Goal: Task Accomplishment & Management: Use online tool/utility

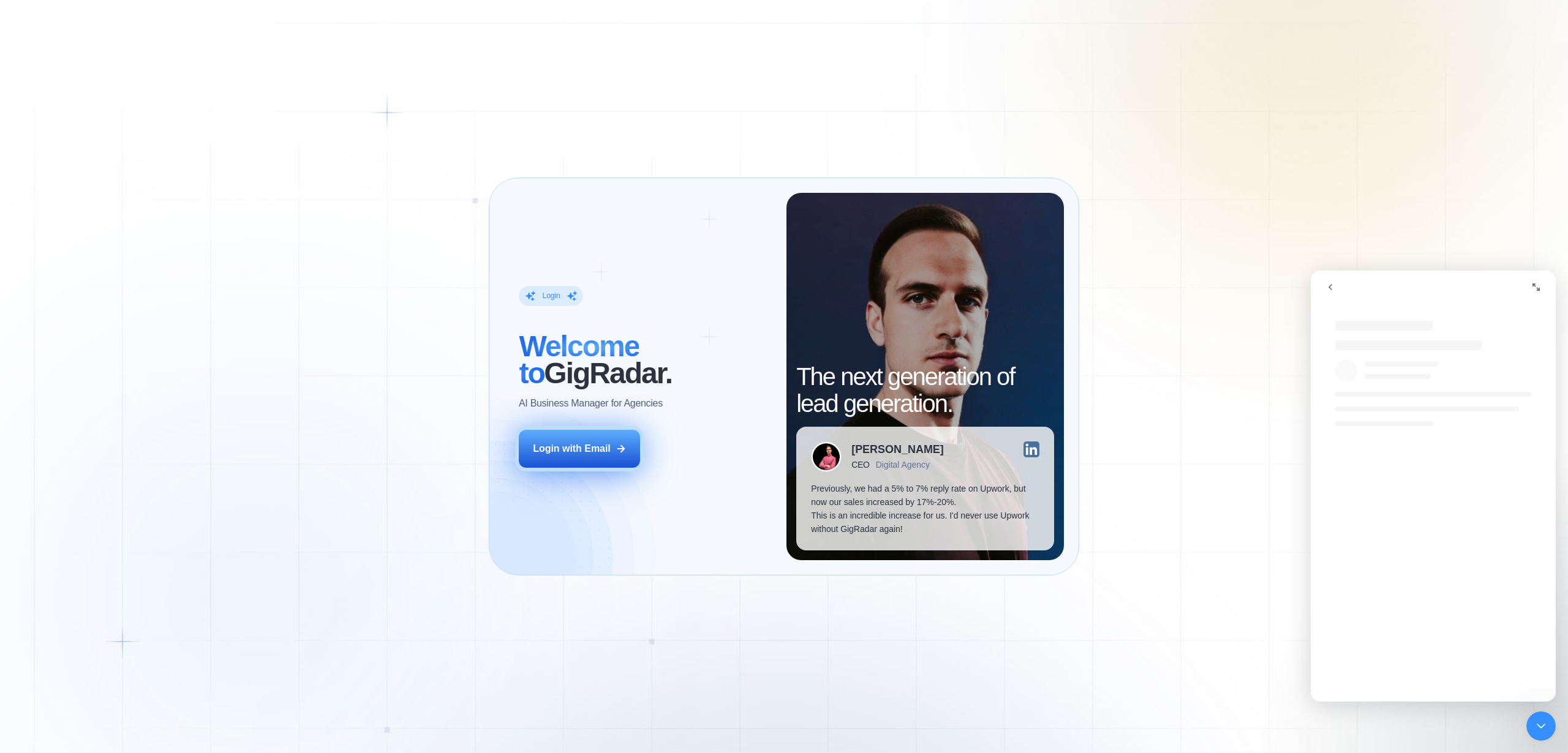
click at [583, 447] on div "Login with Email" at bounding box center [571, 448] width 77 height 13
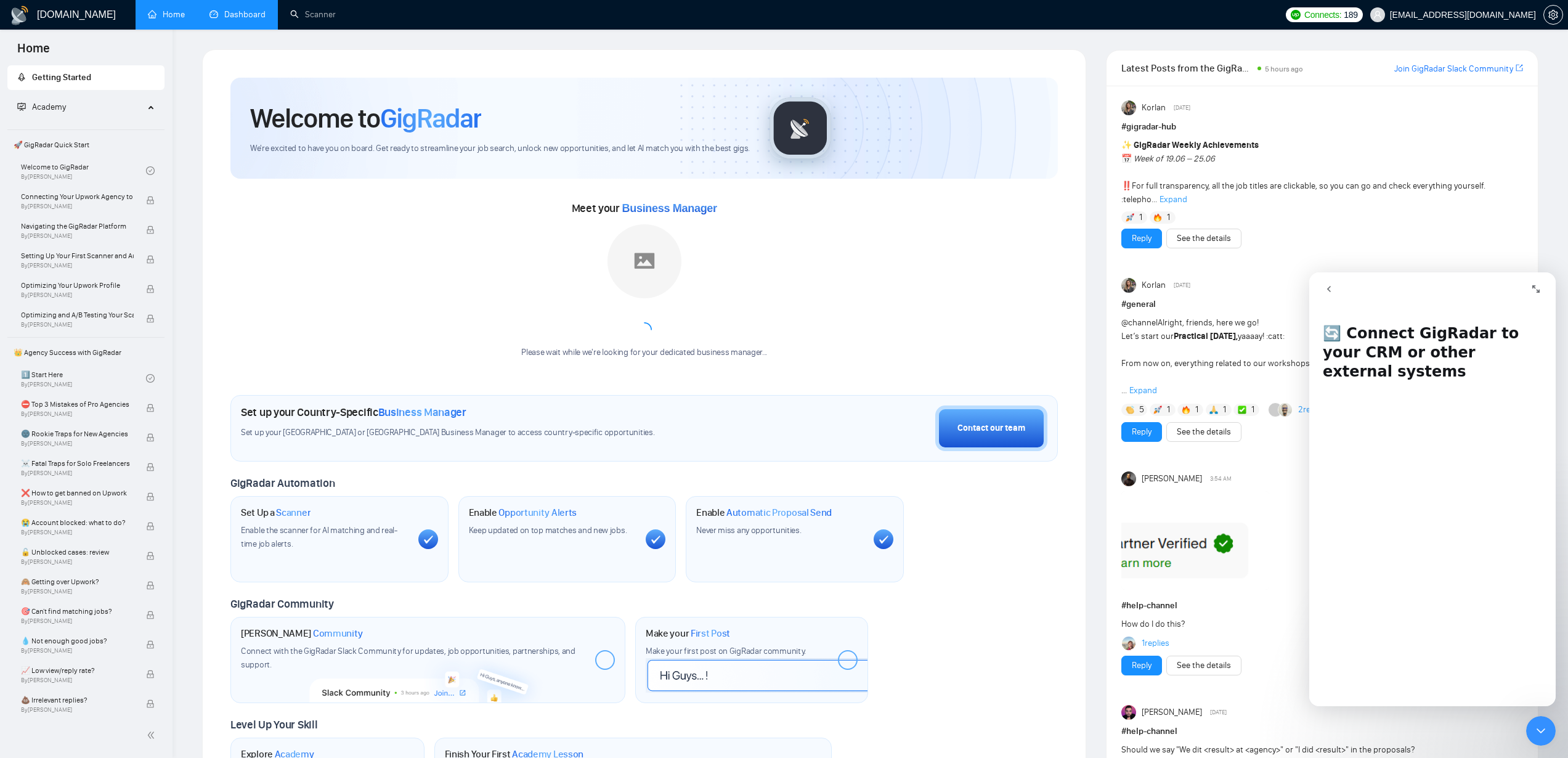
click at [250, 15] on link "Dashboard" at bounding box center [237, 14] width 56 height 10
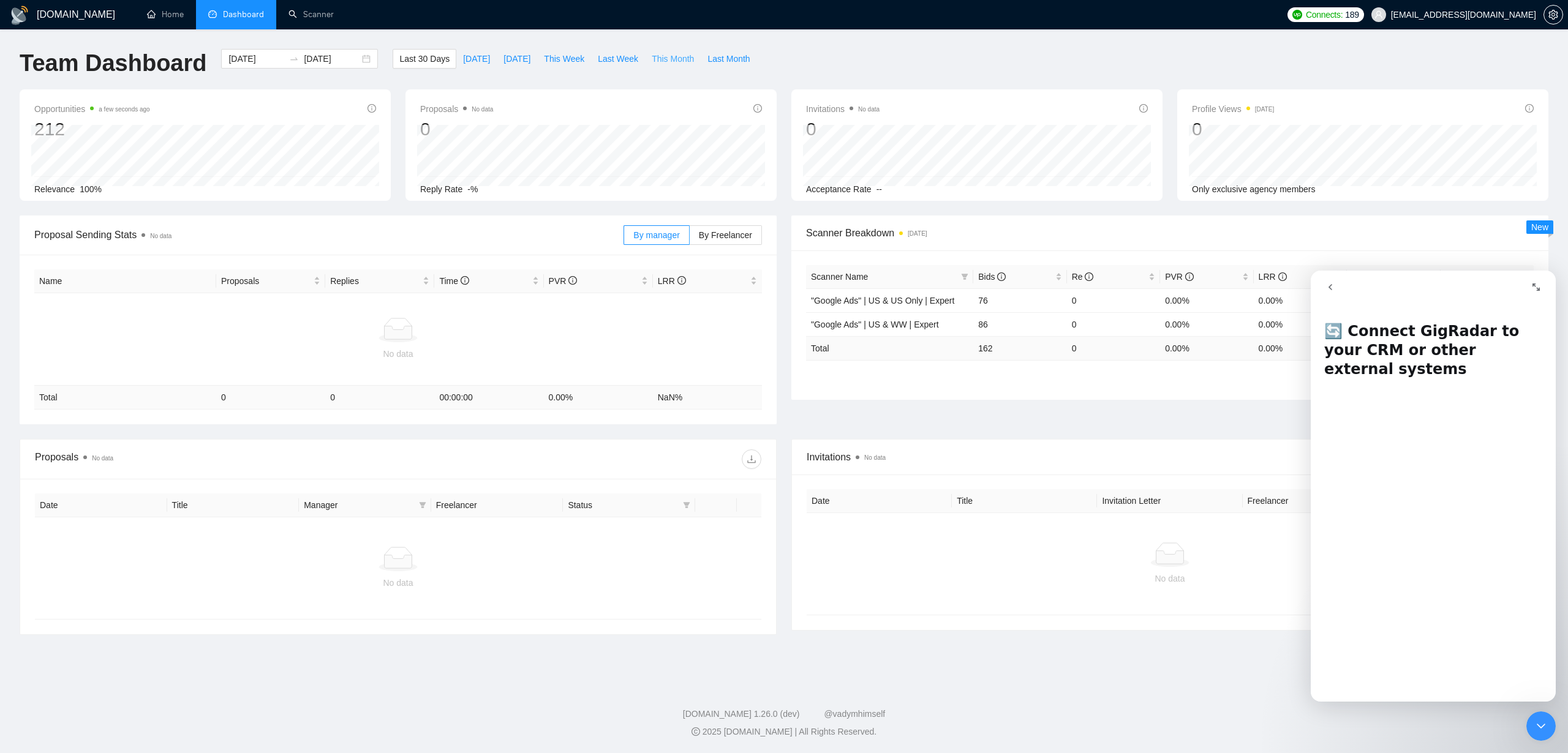
click at [686, 58] on span "This Month" at bounding box center [673, 59] width 42 height 13
type input "[DATE]"
click at [608, 56] on span "Last Week" at bounding box center [618, 59] width 41 height 13
type input "[DATE]"
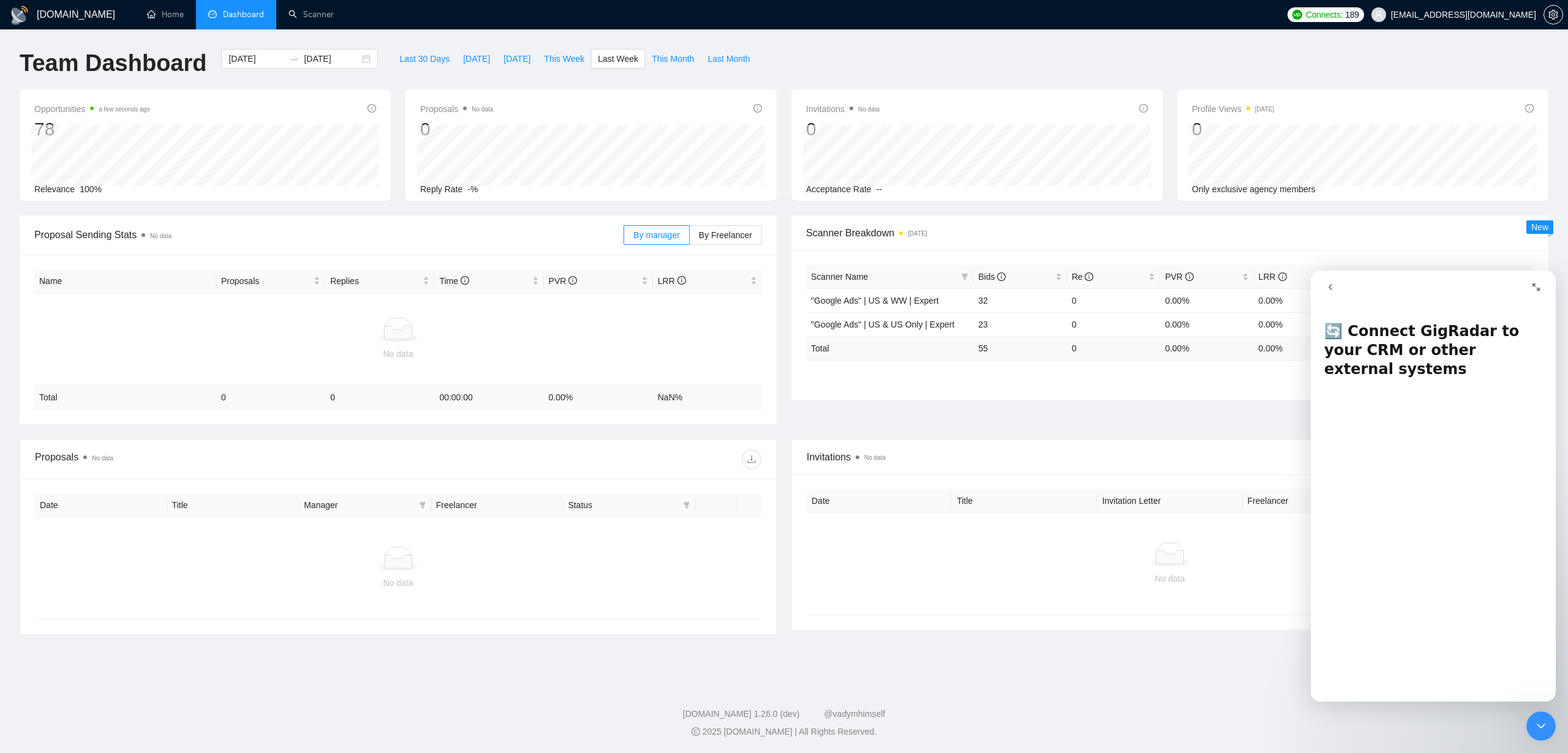
type input "[DATE]"
click at [672, 56] on span "This Month" at bounding box center [673, 59] width 42 height 13
type input "[DATE]"
click at [572, 60] on span "This Week" at bounding box center [564, 59] width 41 height 13
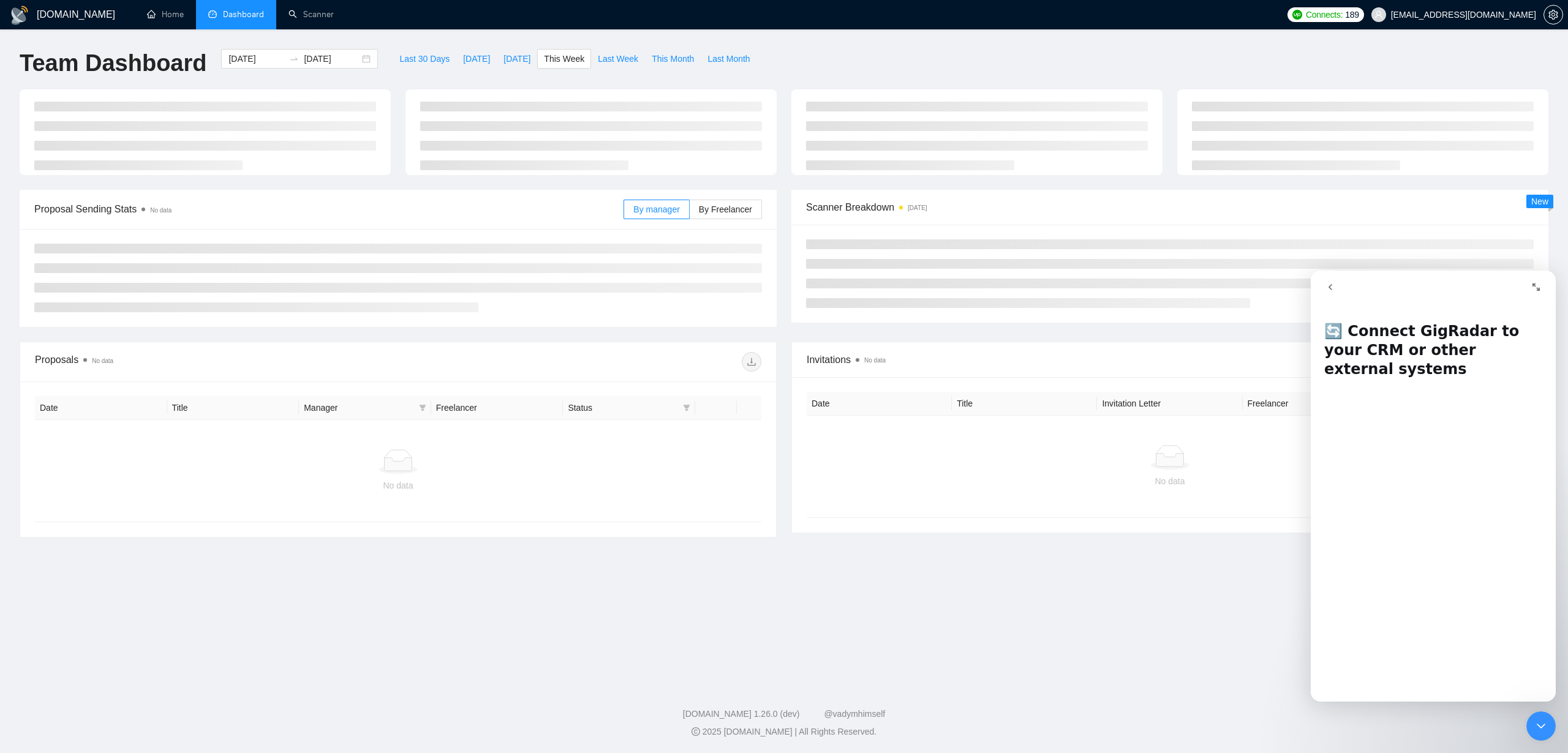
type input "[DATE]"
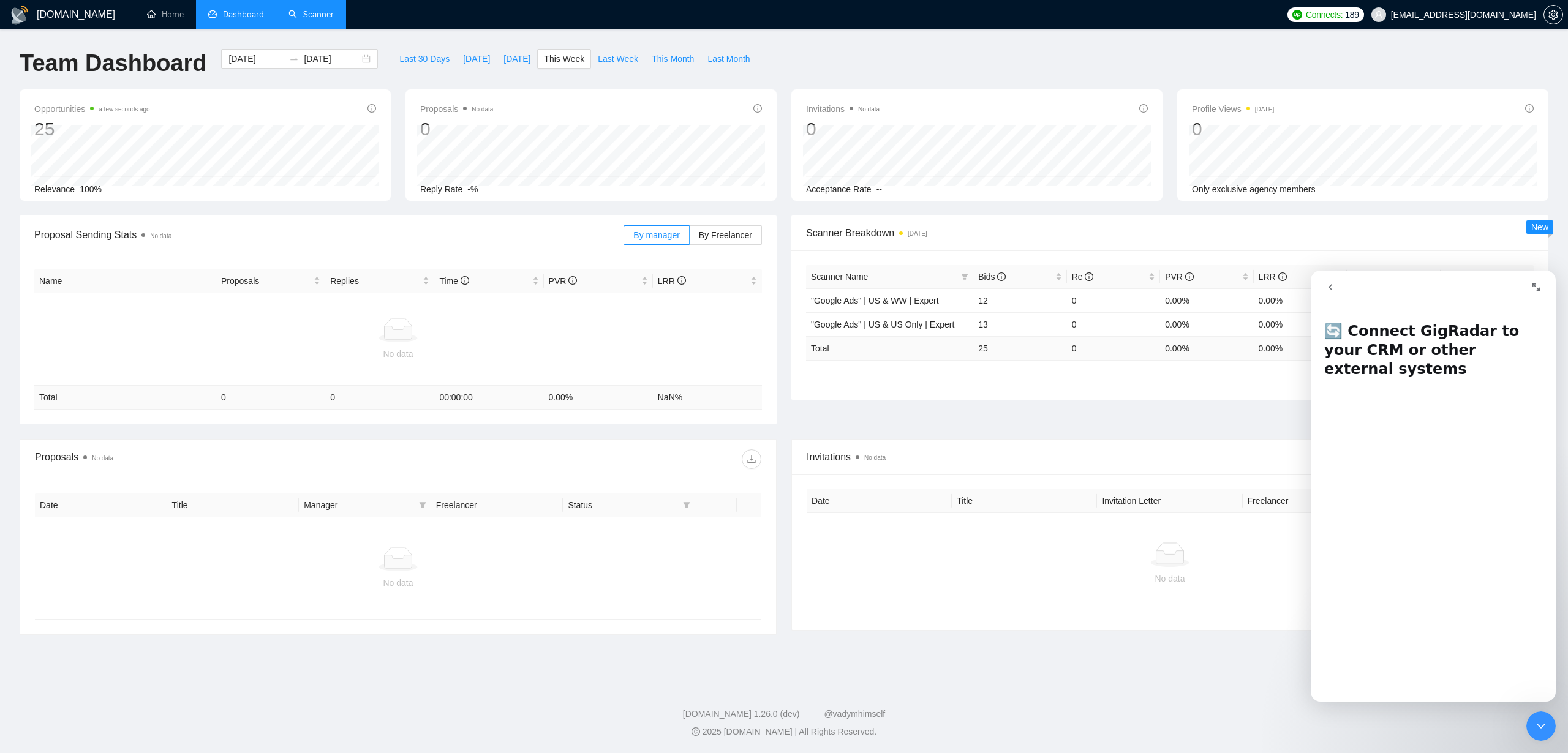
click at [334, 14] on link "Scanner" at bounding box center [311, 14] width 45 height 10
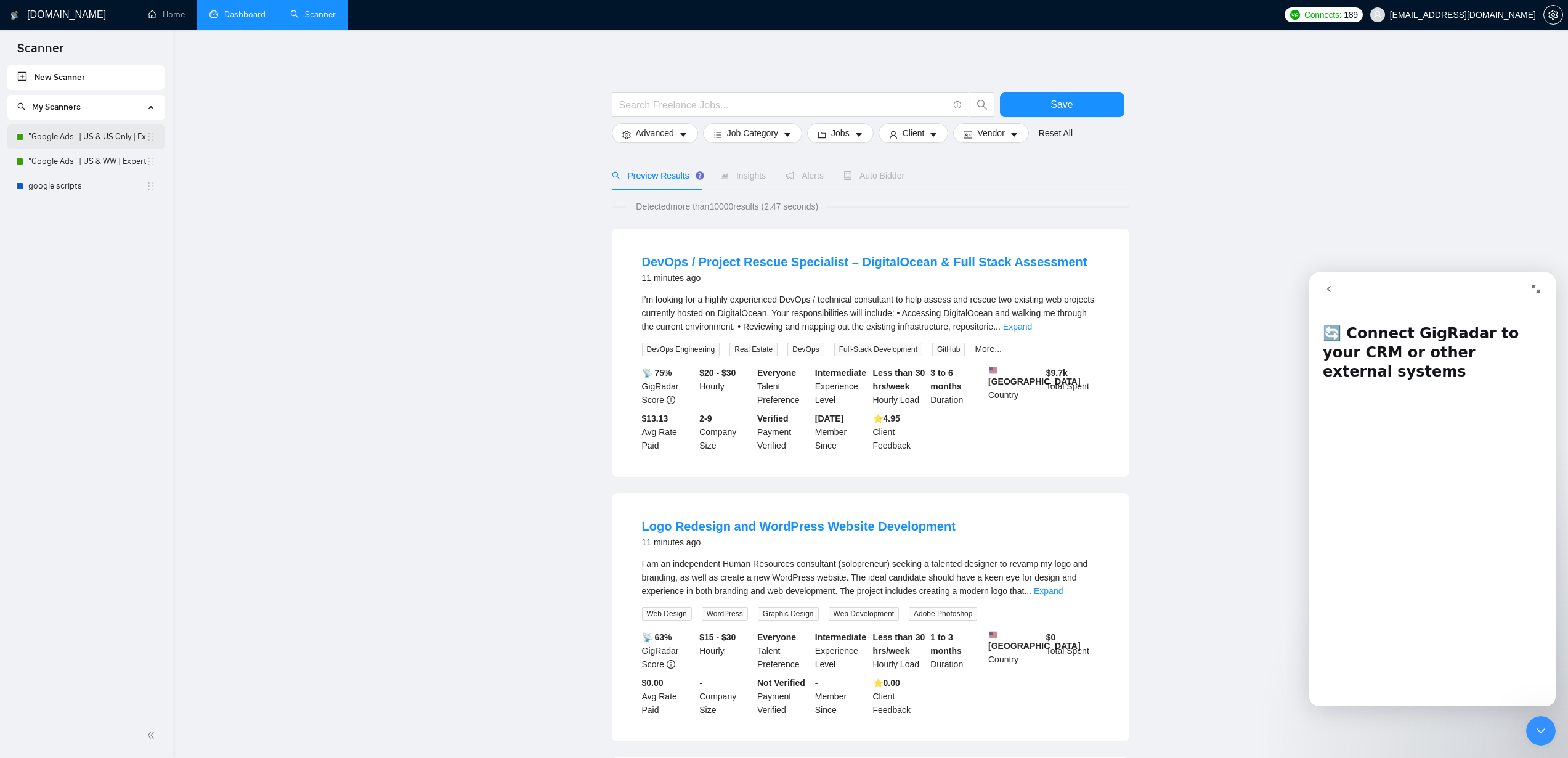
click at [87, 134] on link ""Google Ads" | US & US Only | Expert" at bounding box center [87, 136] width 118 height 24
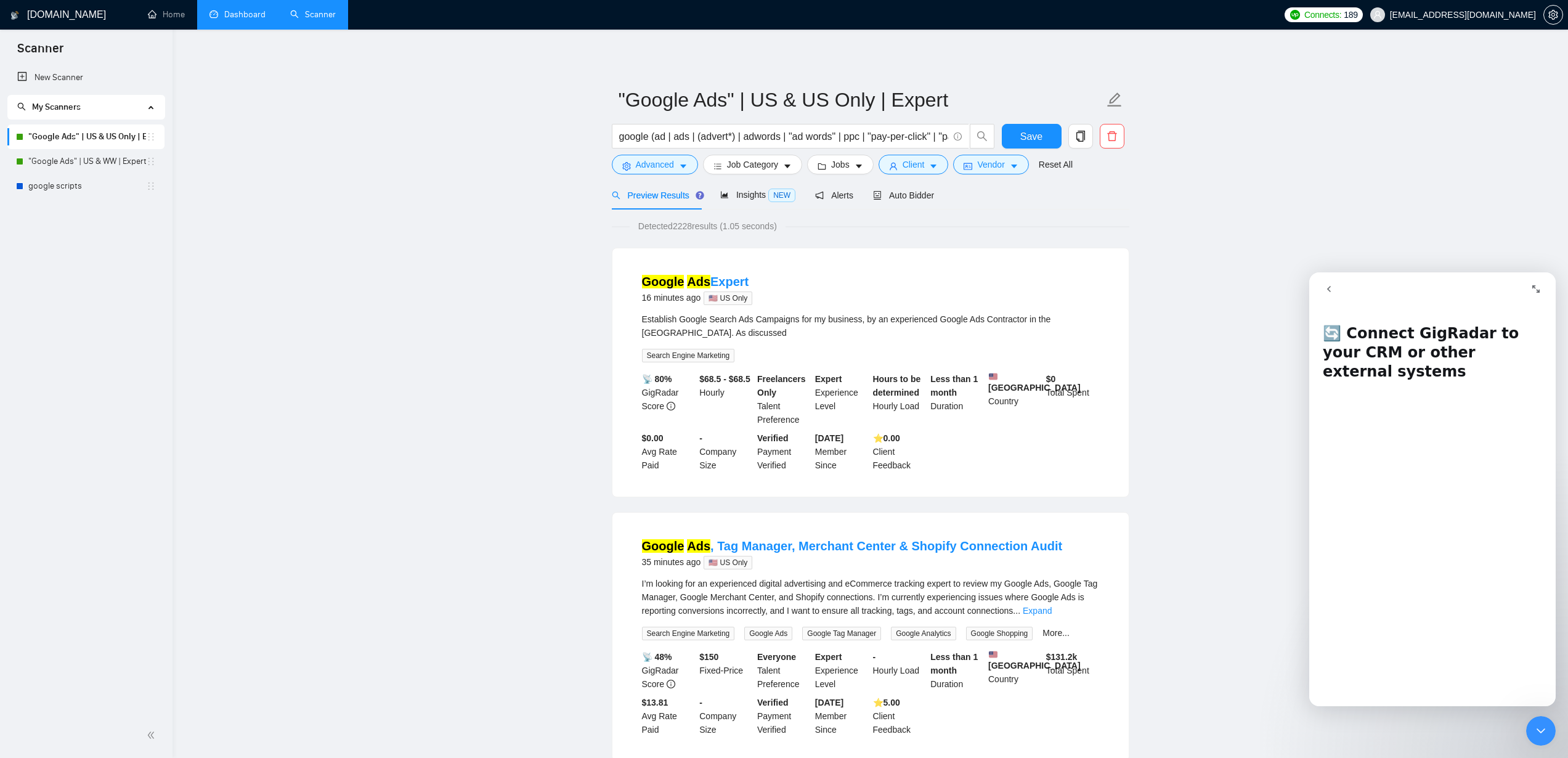
click at [53, 82] on link "New Scanner" at bounding box center [86, 77] width 138 height 24
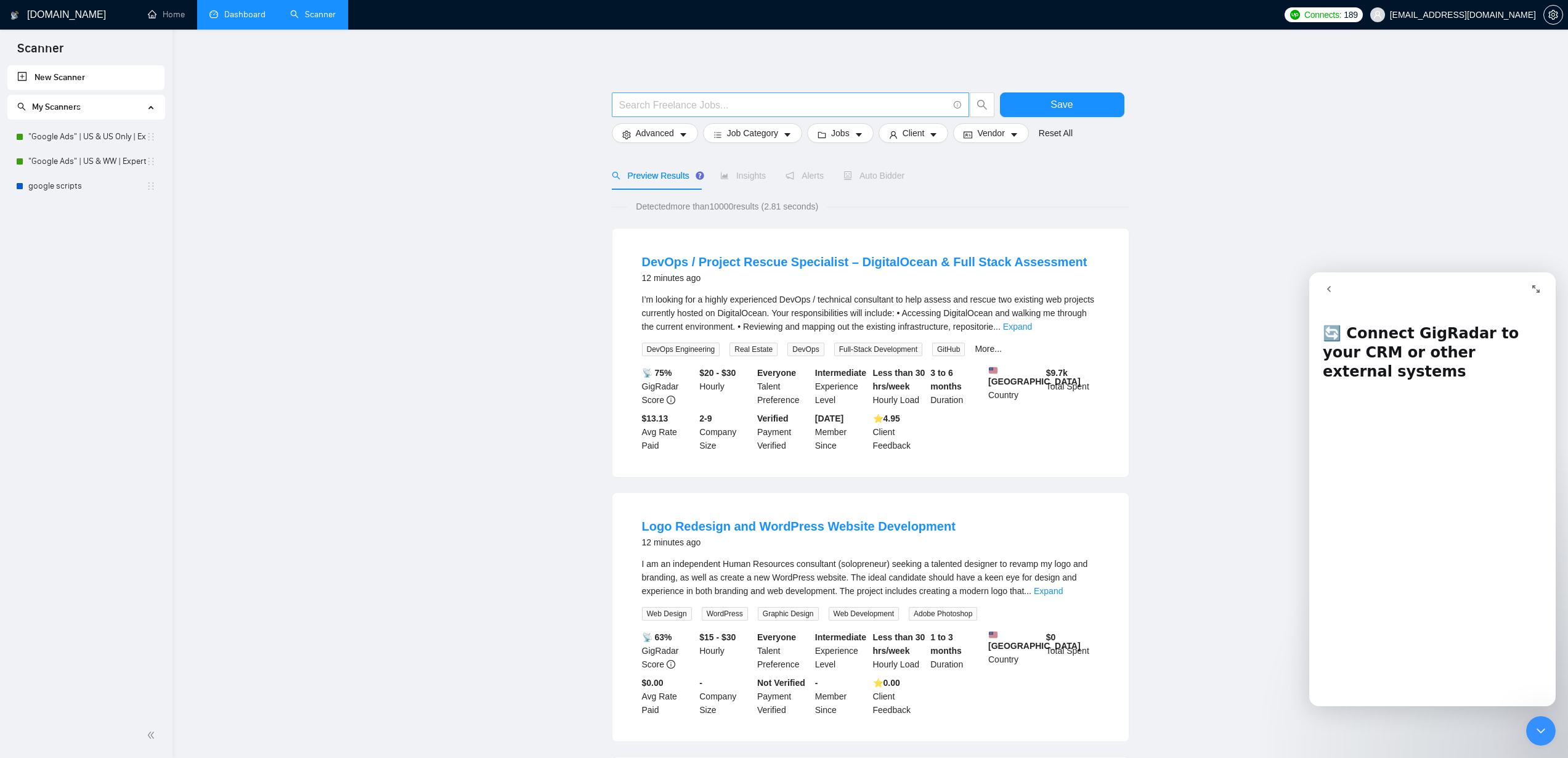
click at [706, 108] on input "text" at bounding box center [784, 105] width 329 height 16
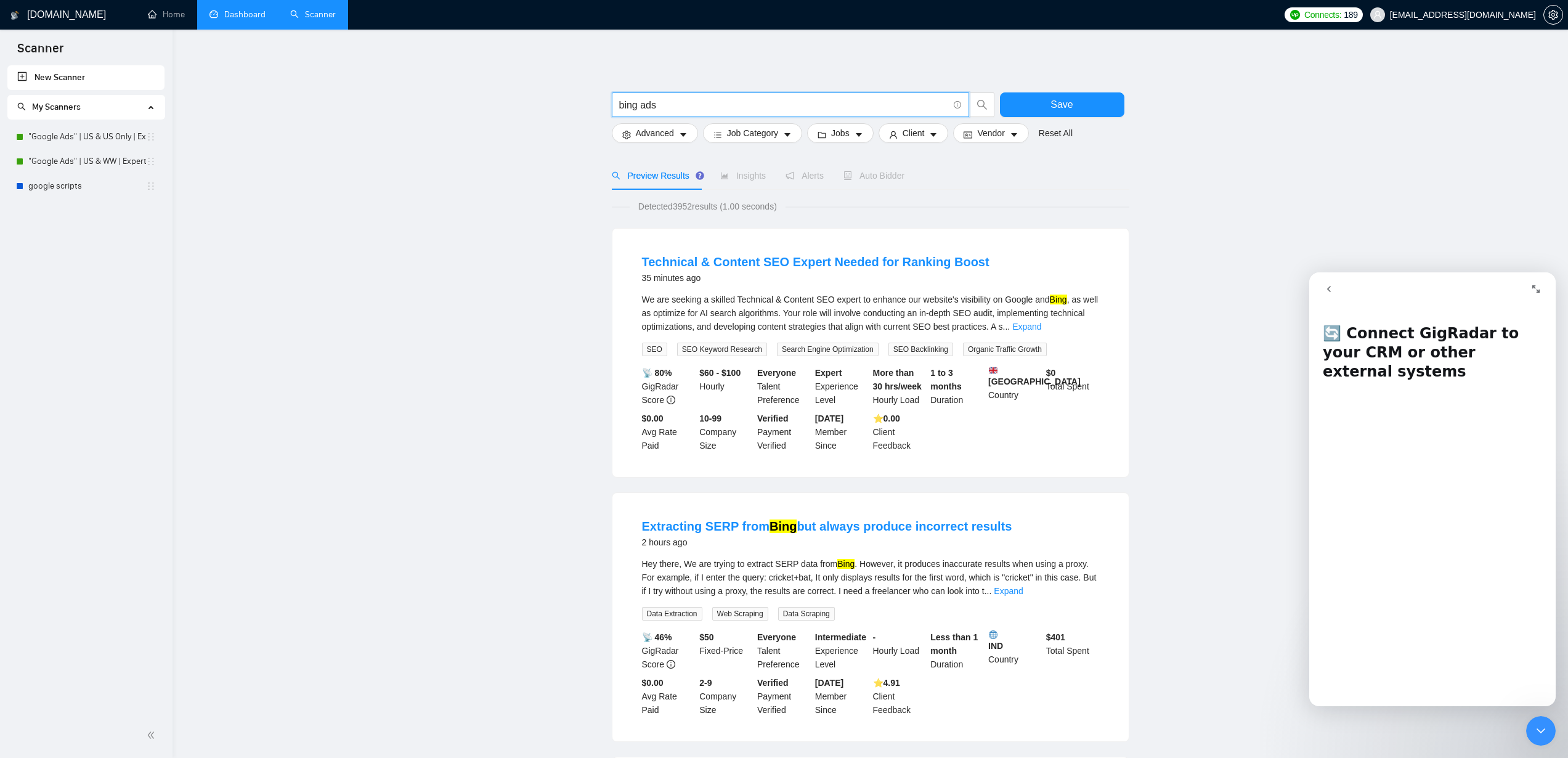
type input "bing ads"
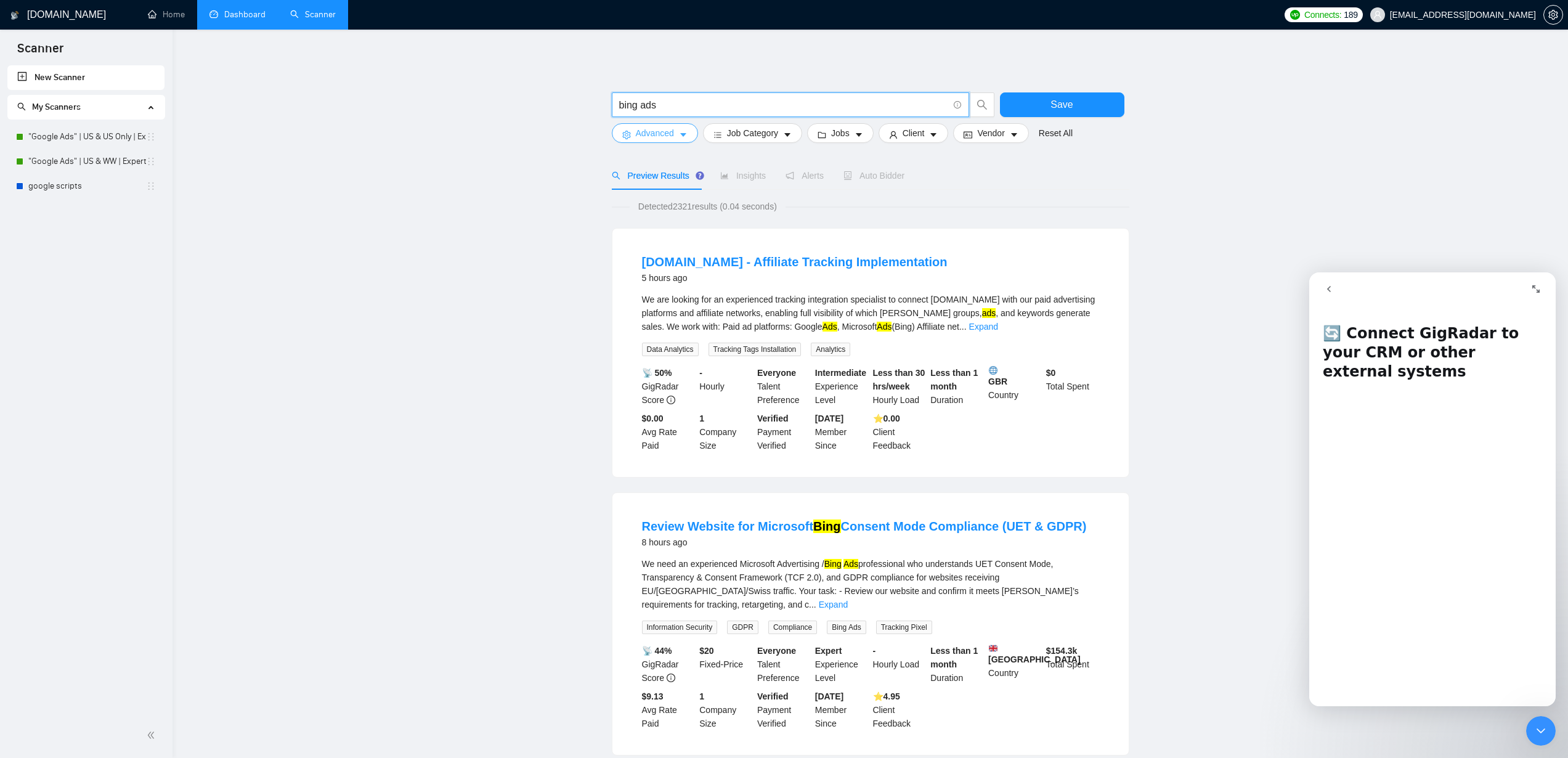
click at [655, 137] on span "Advanced" at bounding box center [655, 133] width 39 height 13
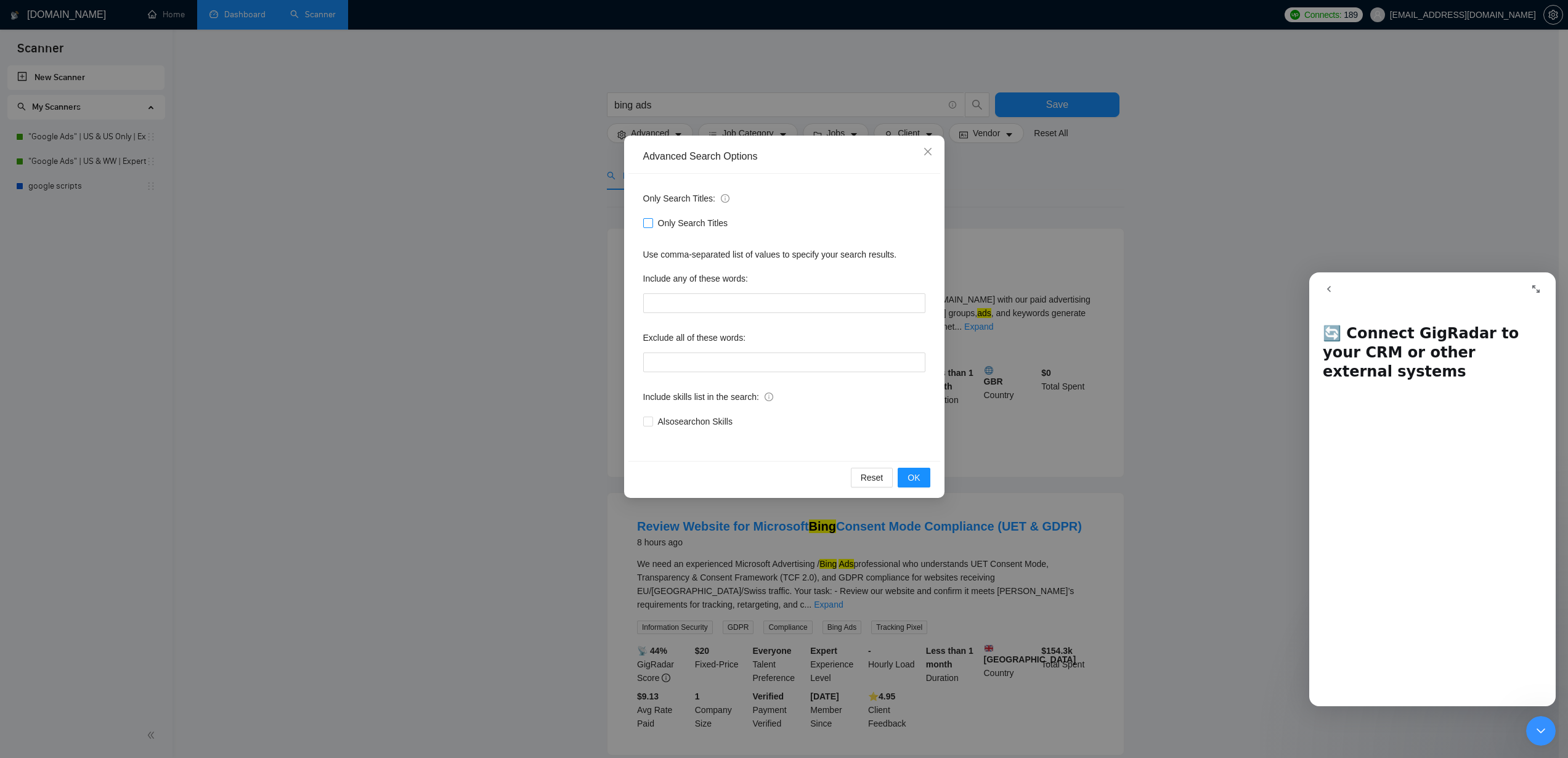
click at [674, 220] on span "Only Search Titles" at bounding box center [693, 223] width 80 height 13
click at [651, 220] on input "Only Search Titles" at bounding box center [647, 222] width 9 height 9
checkbox input "true"
click at [927, 482] on button "OK" at bounding box center [913, 477] width 32 height 20
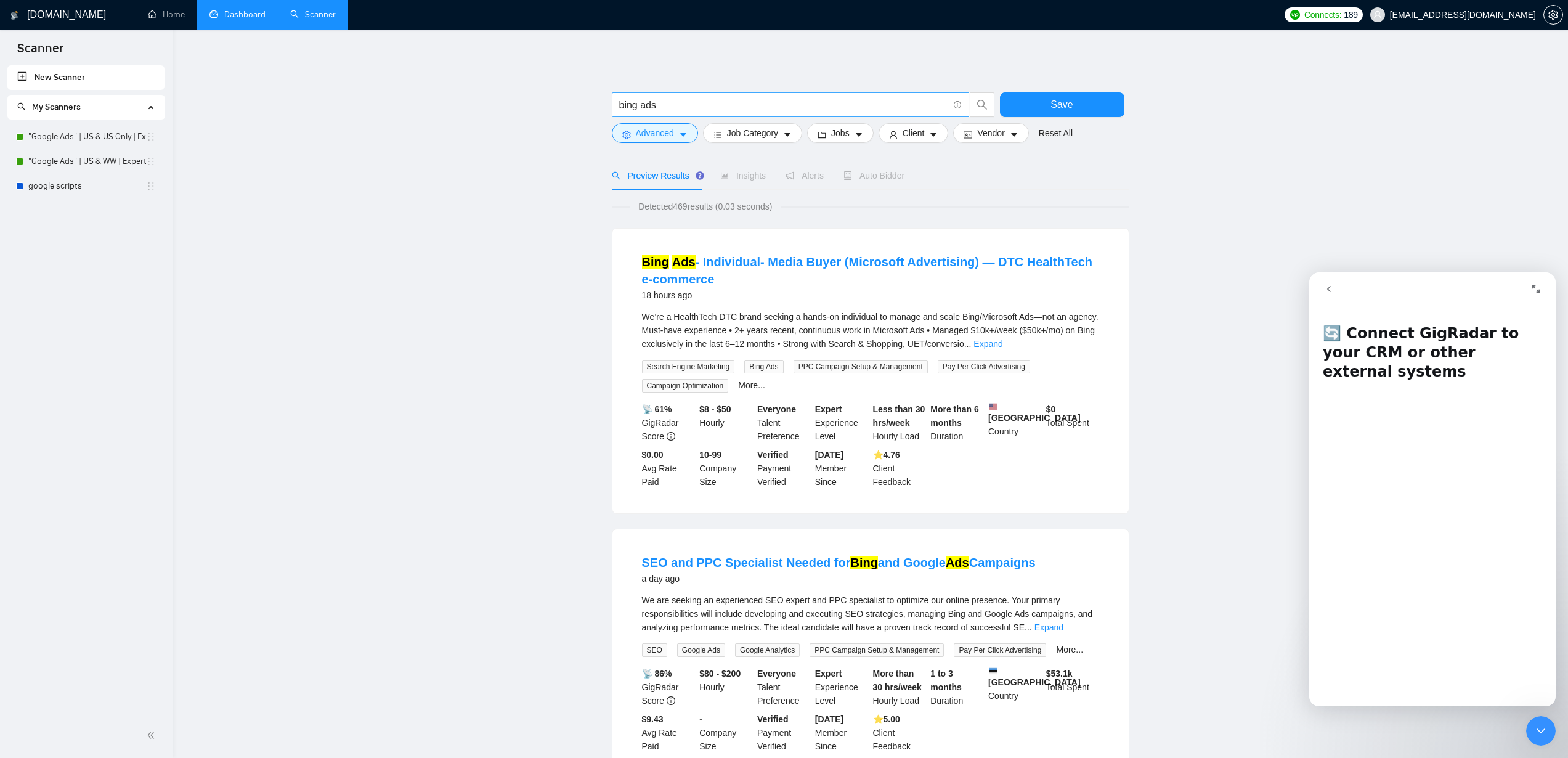
click at [629, 104] on input "bing ads" at bounding box center [784, 105] width 329 height 16
type input "microsoft ads"
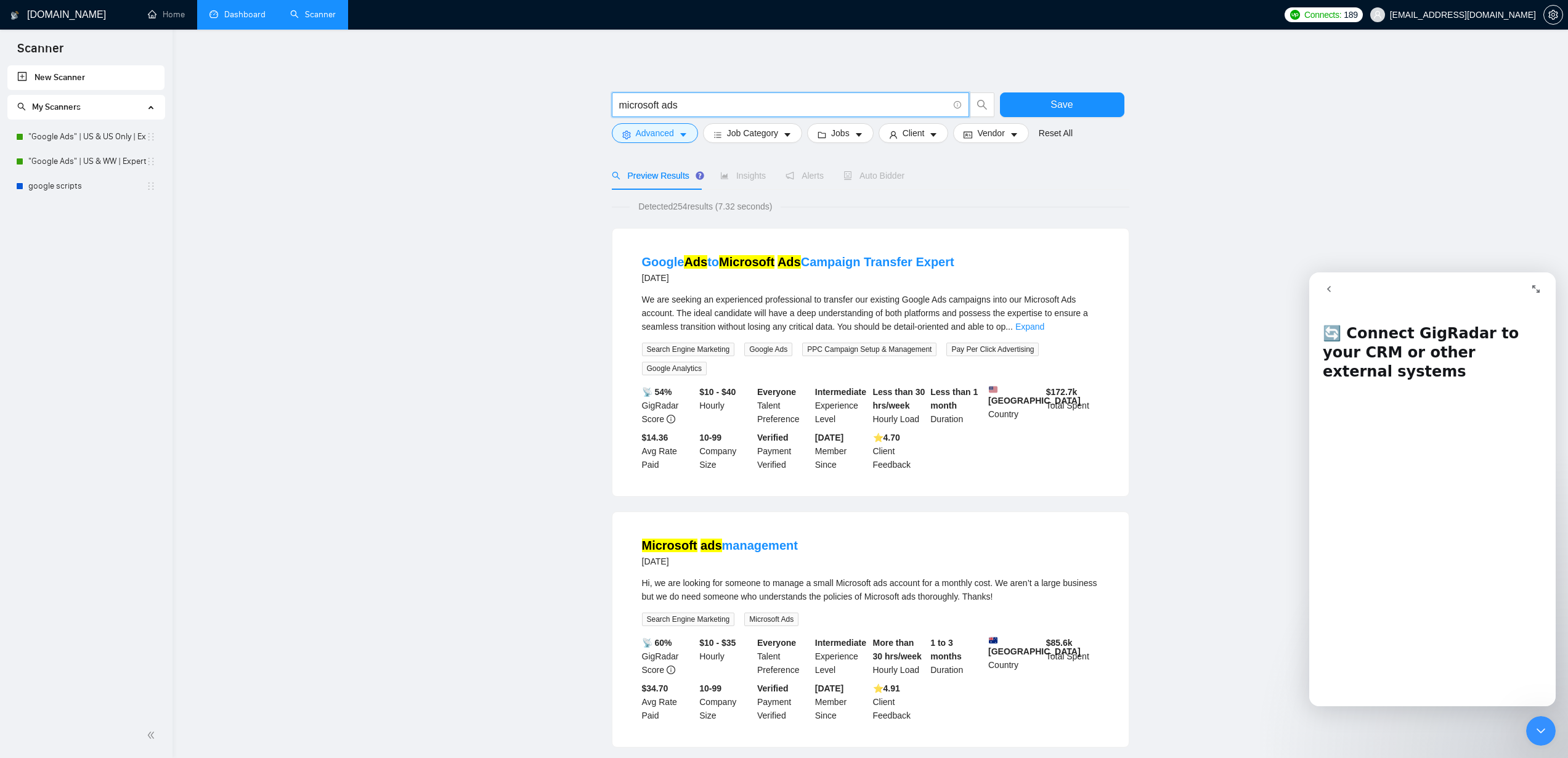
drag, startPoint x: 728, startPoint y: 105, endPoint x: 561, endPoint y: 92, distance: 167.5
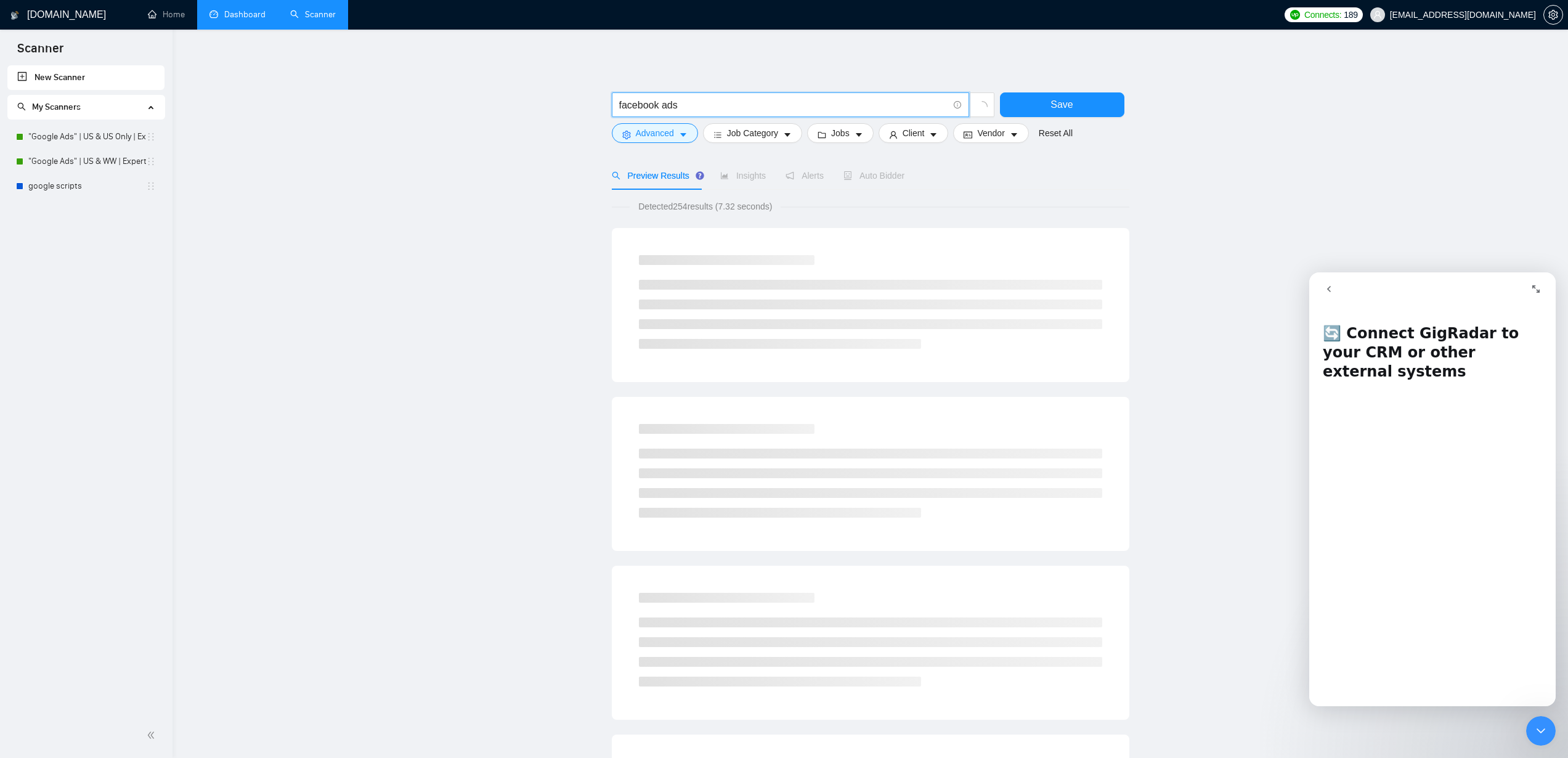
type input "facebook ads"
click at [1231, 156] on main "facebook ads Save Advanced Job Category Jobs Client Vendor Reset All Preview Re…" at bounding box center [869, 568] width 1356 height 1038
click at [1083, 108] on button "Save" at bounding box center [1062, 104] width 124 height 24
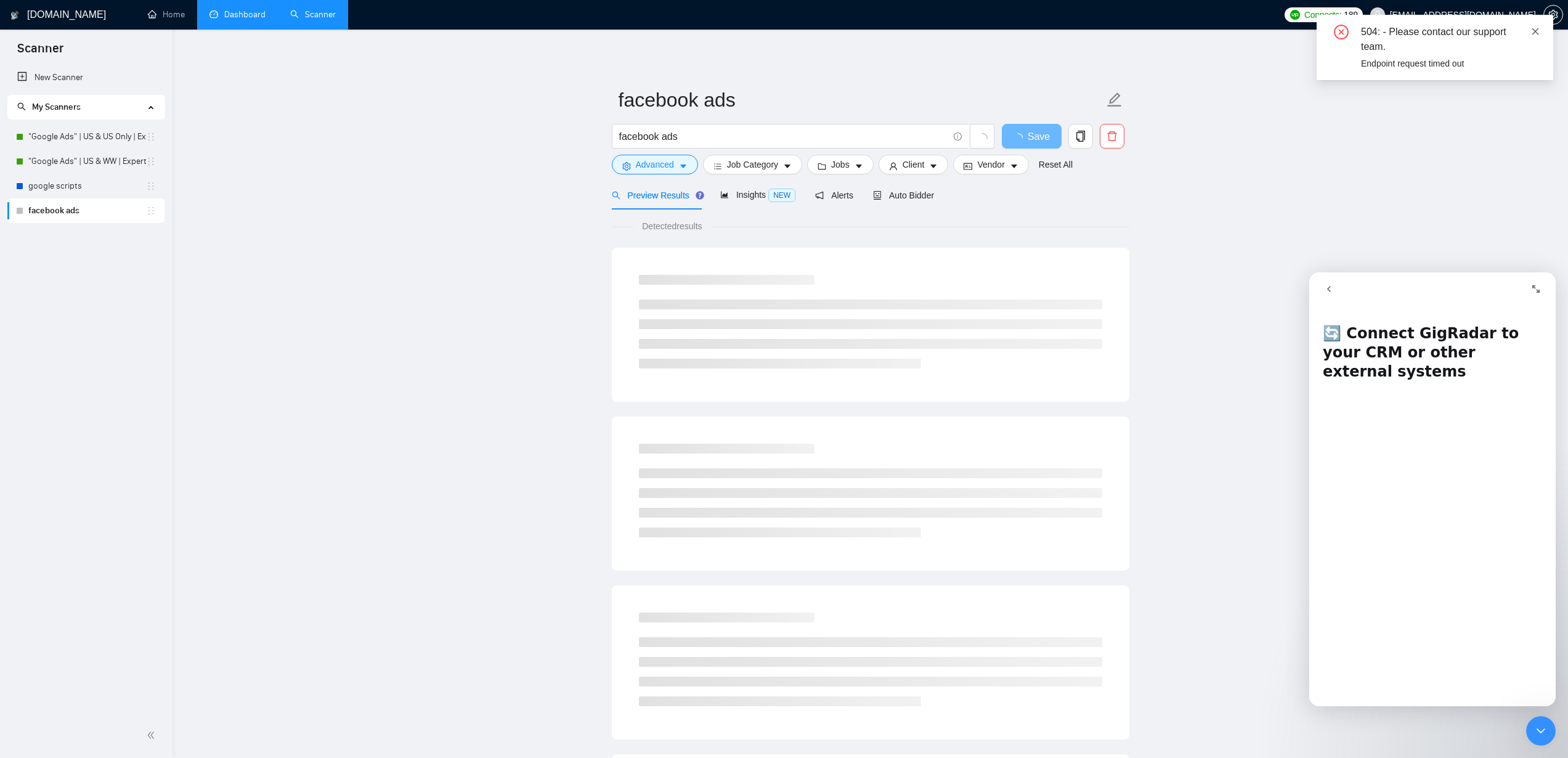
click at [1534, 30] on icon "close" at bounding box center [1535, 31] width 7 height 7
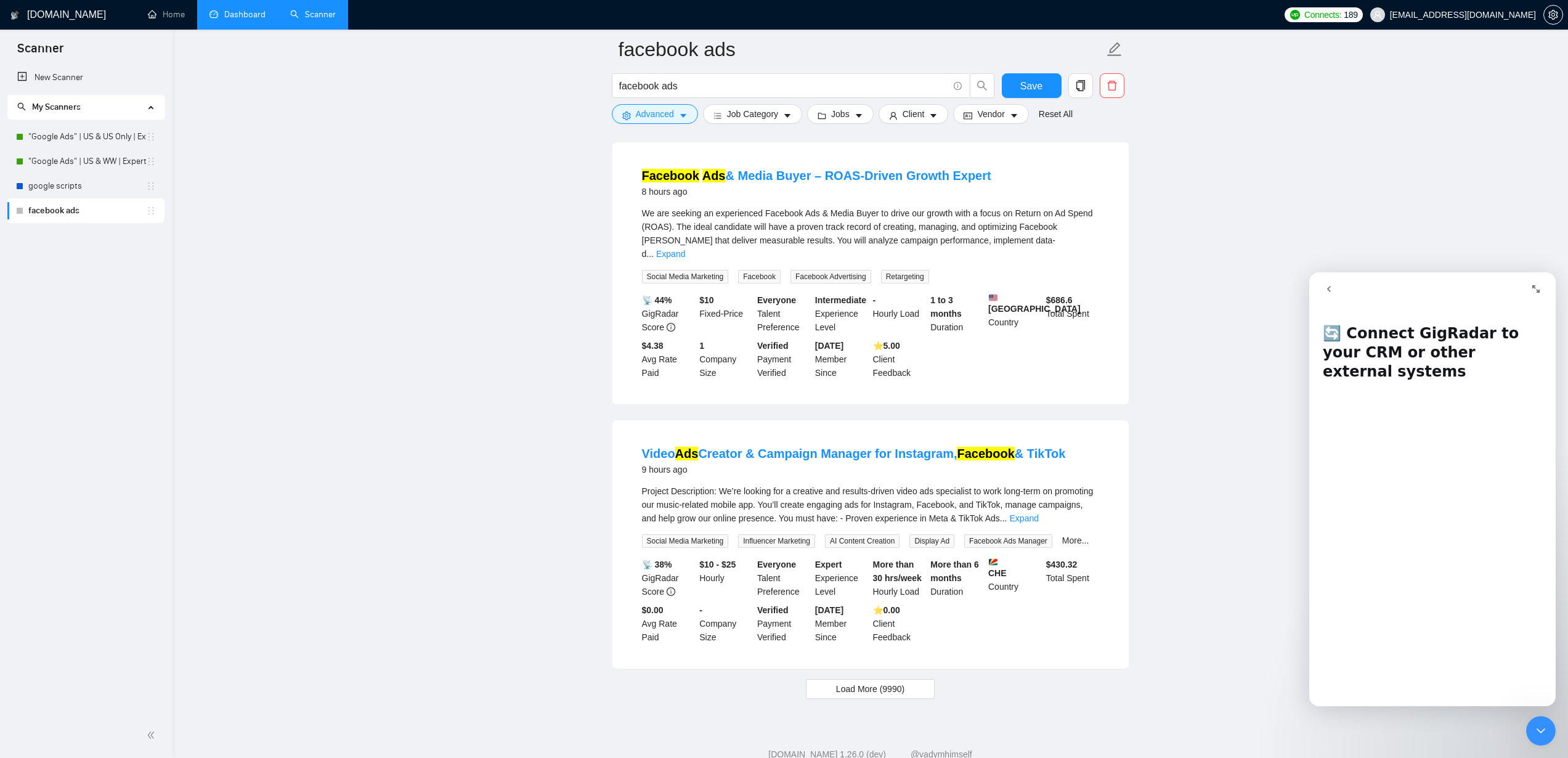
scroll to position [2349, 0]
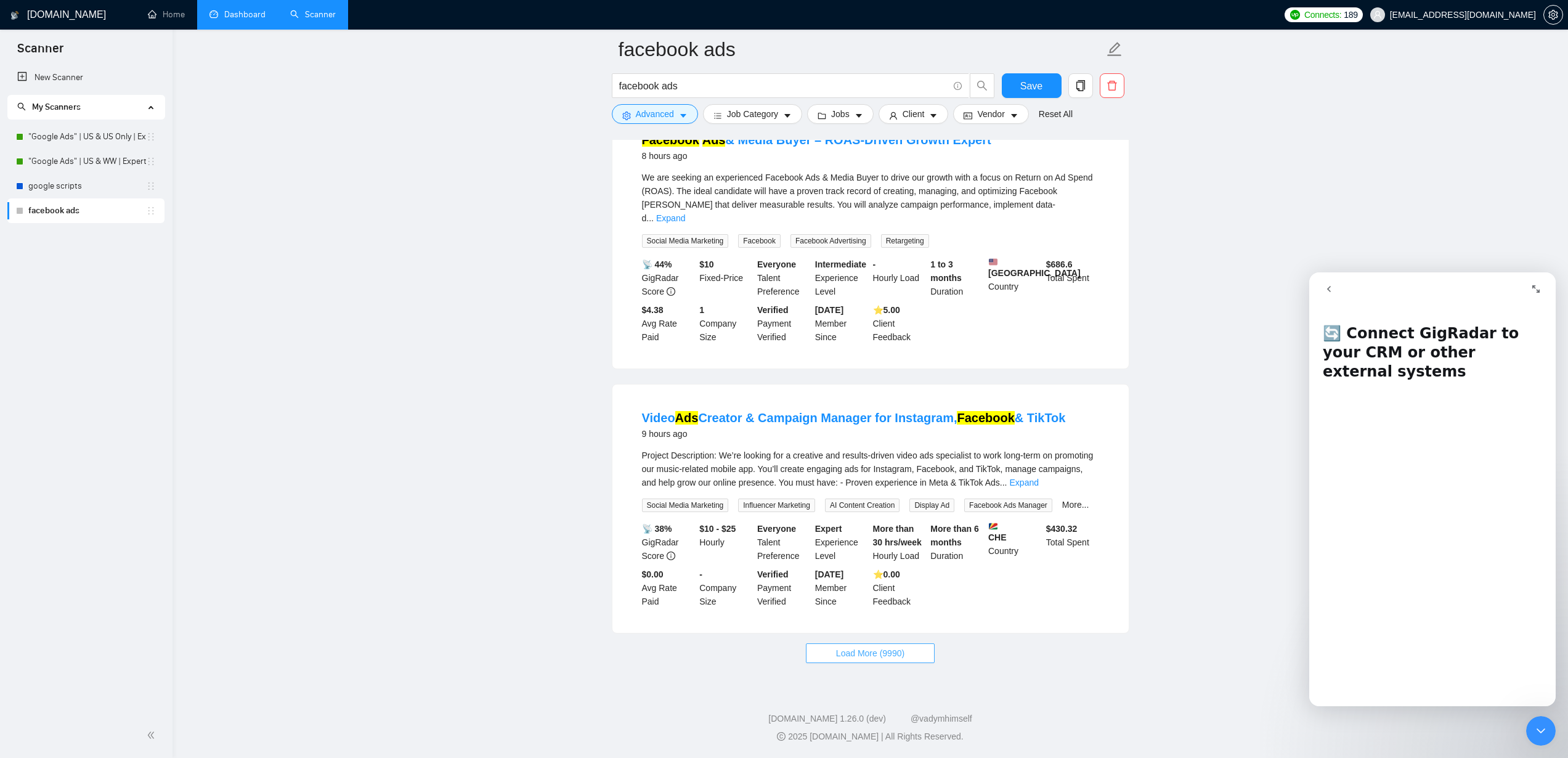
click at [881, 653] on span "Load More (9990)" at bounding box center [869, 653] width 68 height 13
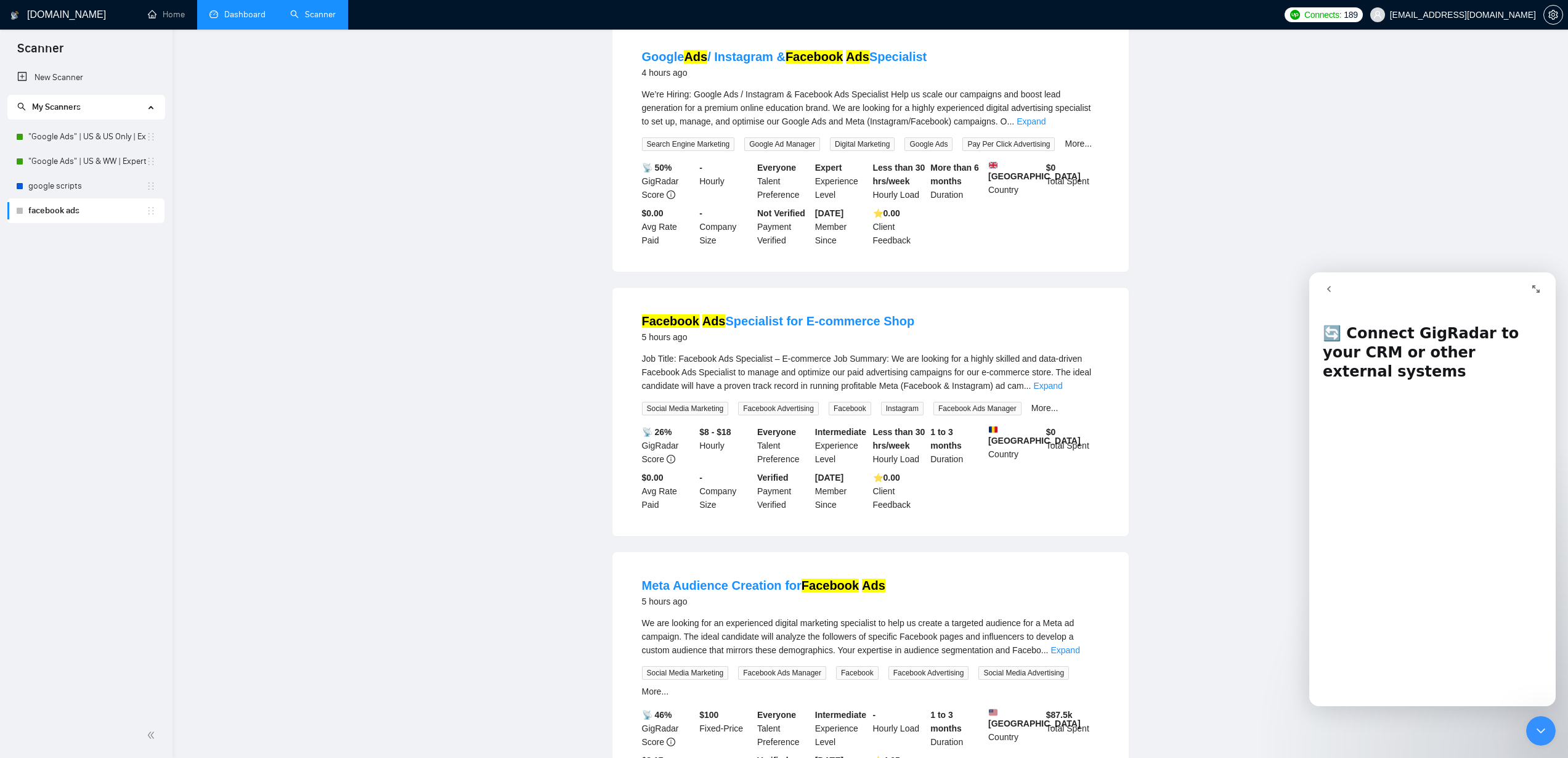
scroll to position [0, 0]
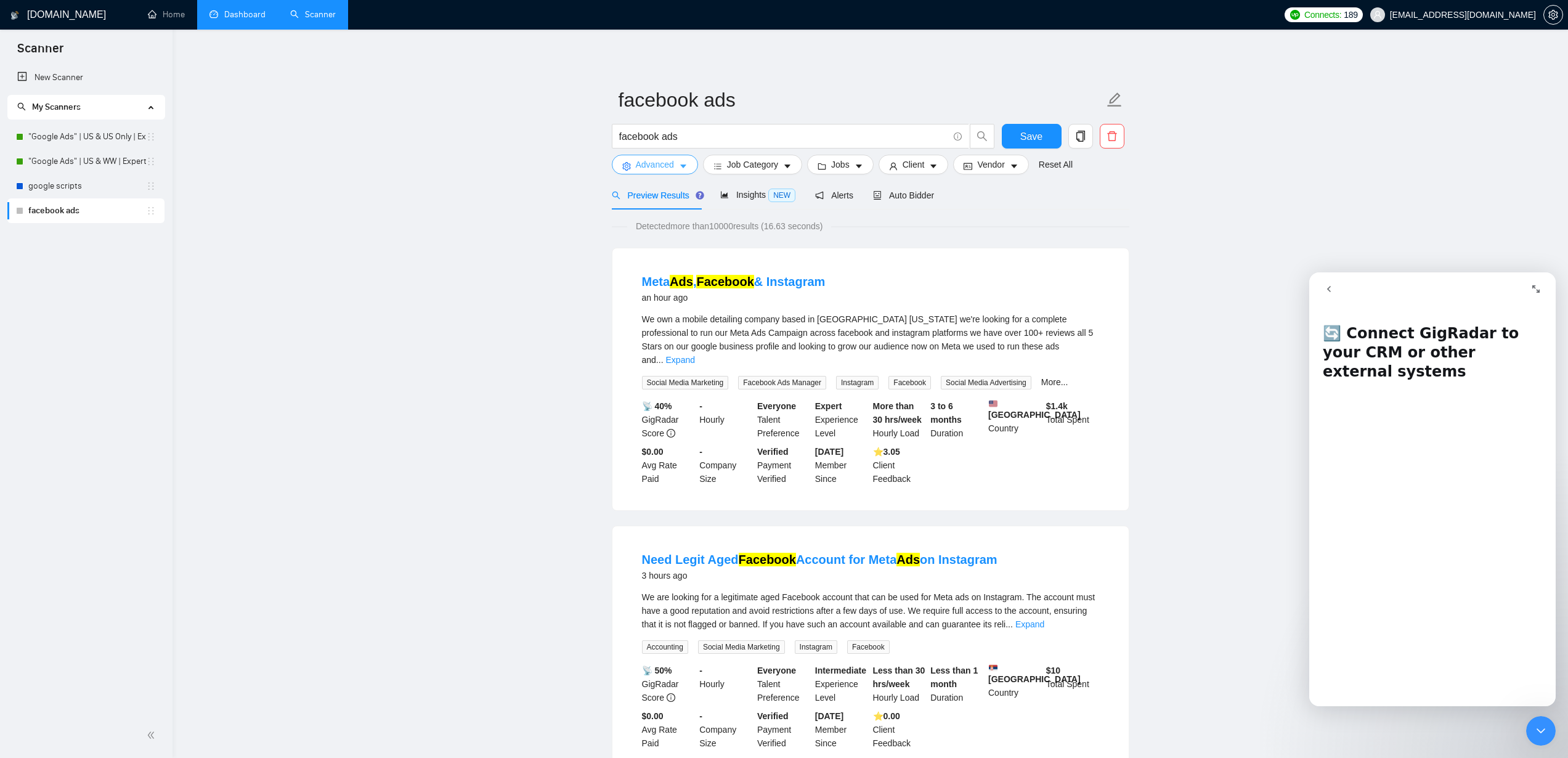
click at [666, 163] on span "Advanced" at bounding box center [655, 164] width 39 height 13
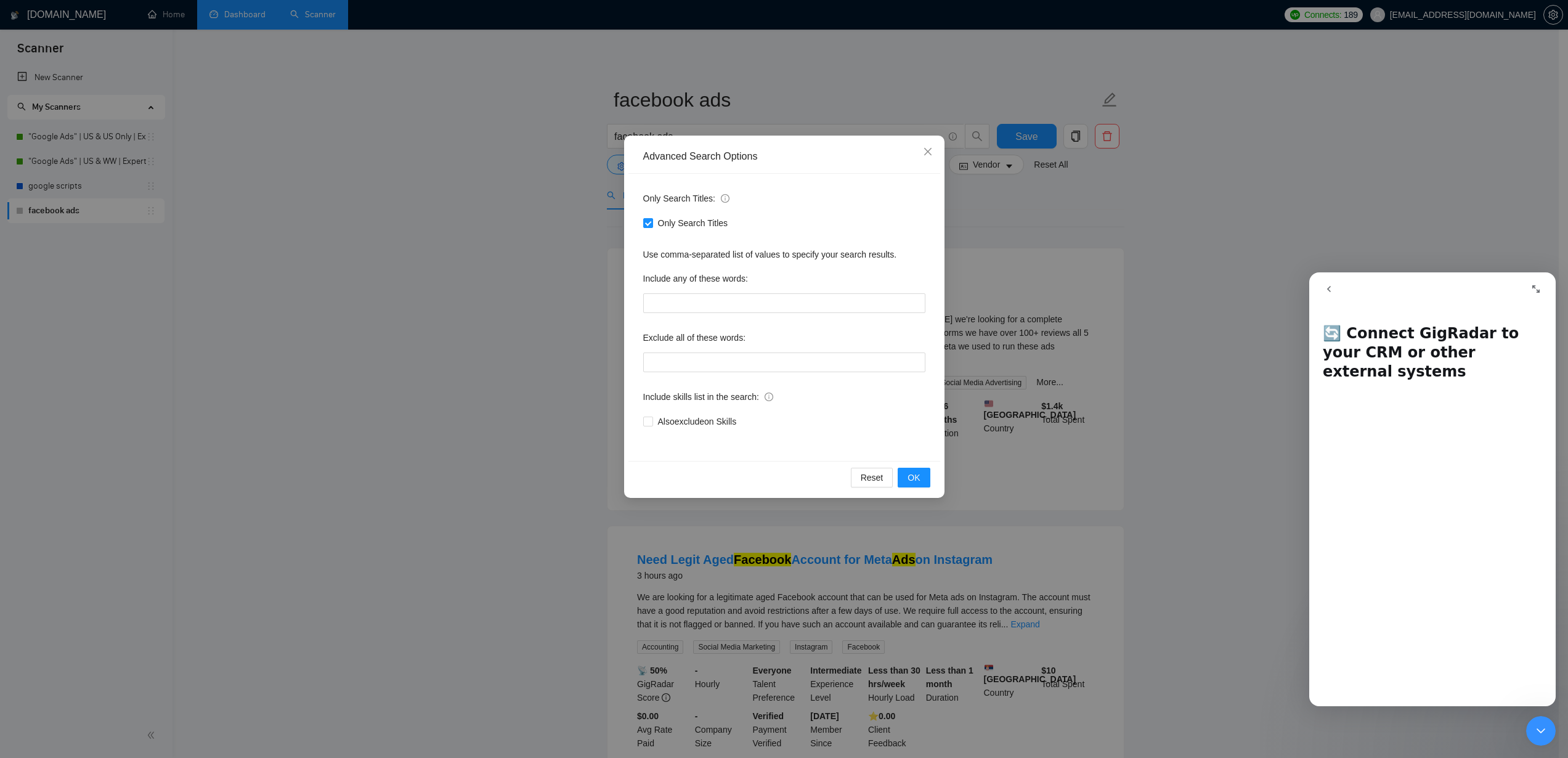
click at [1160, 235] on div "Advanced Search Options Only Search Titles: Only Search Titles Use comma-separa…" at bounding box center [784, 379] width 1568 height 758
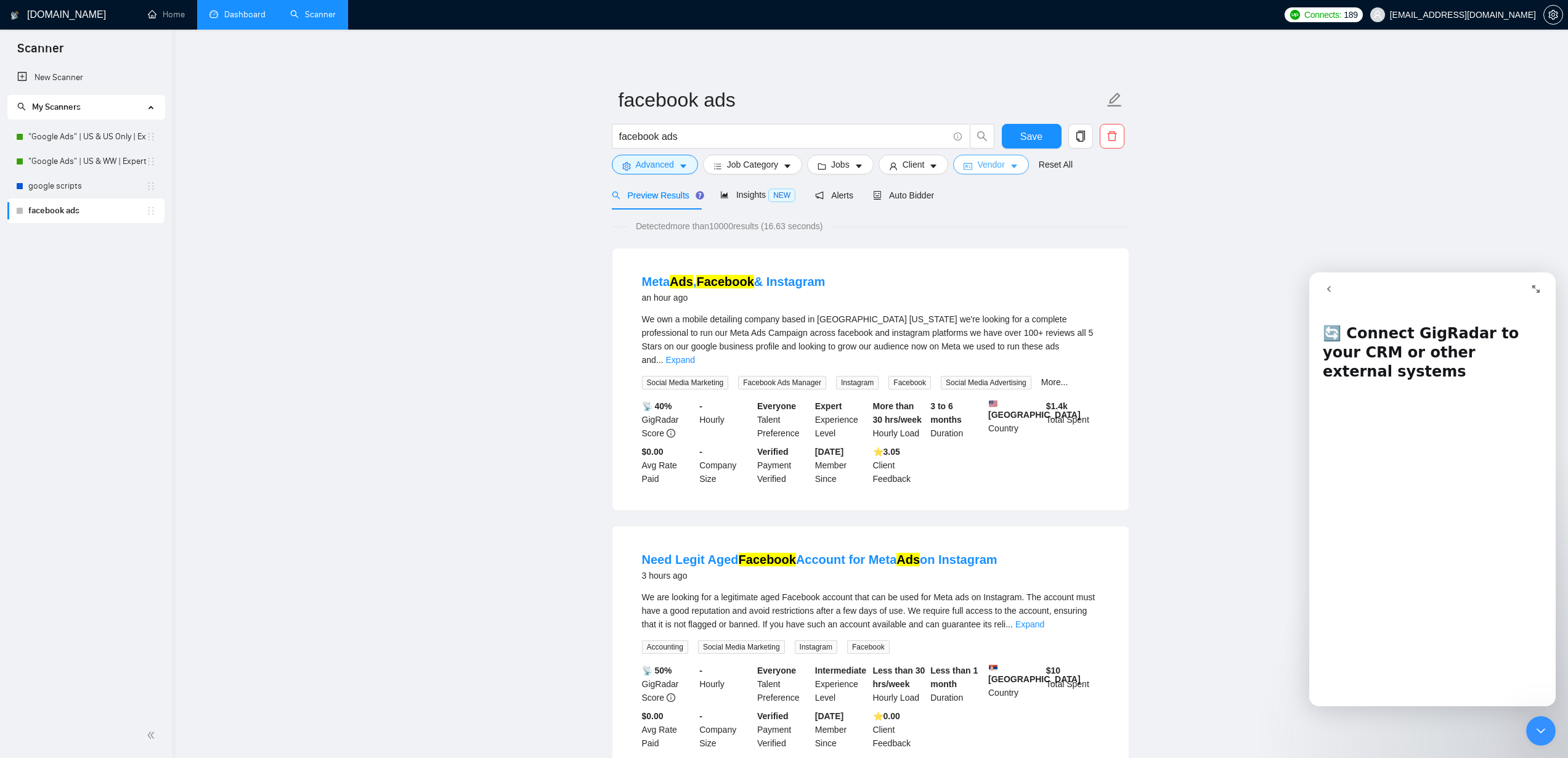
click at [1004, 170] on span "Vendor" at bounding box center [991, 164] width 27 height 13
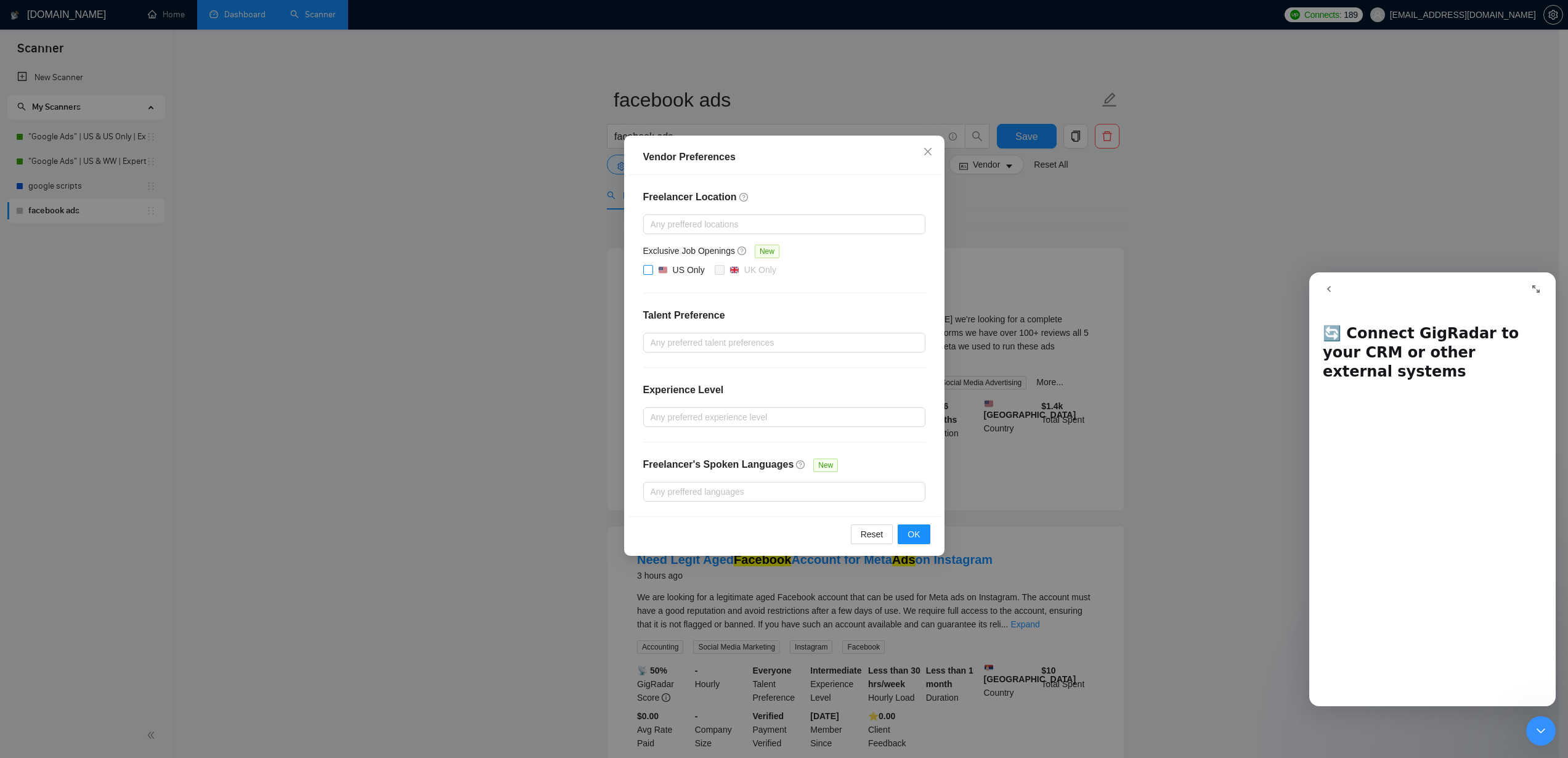
drag, startPoint x: 648, startPoint y: 272, endPoint x: 711, endPoint y: 301, distance: 69.4
click at [648, 272] on input "US Only" at bounding box center [647, 269] width 9 height 9
checkbox input "true"
click at [909, 533] on span "OK" at bounding box center [913, 534] width 13 height 13
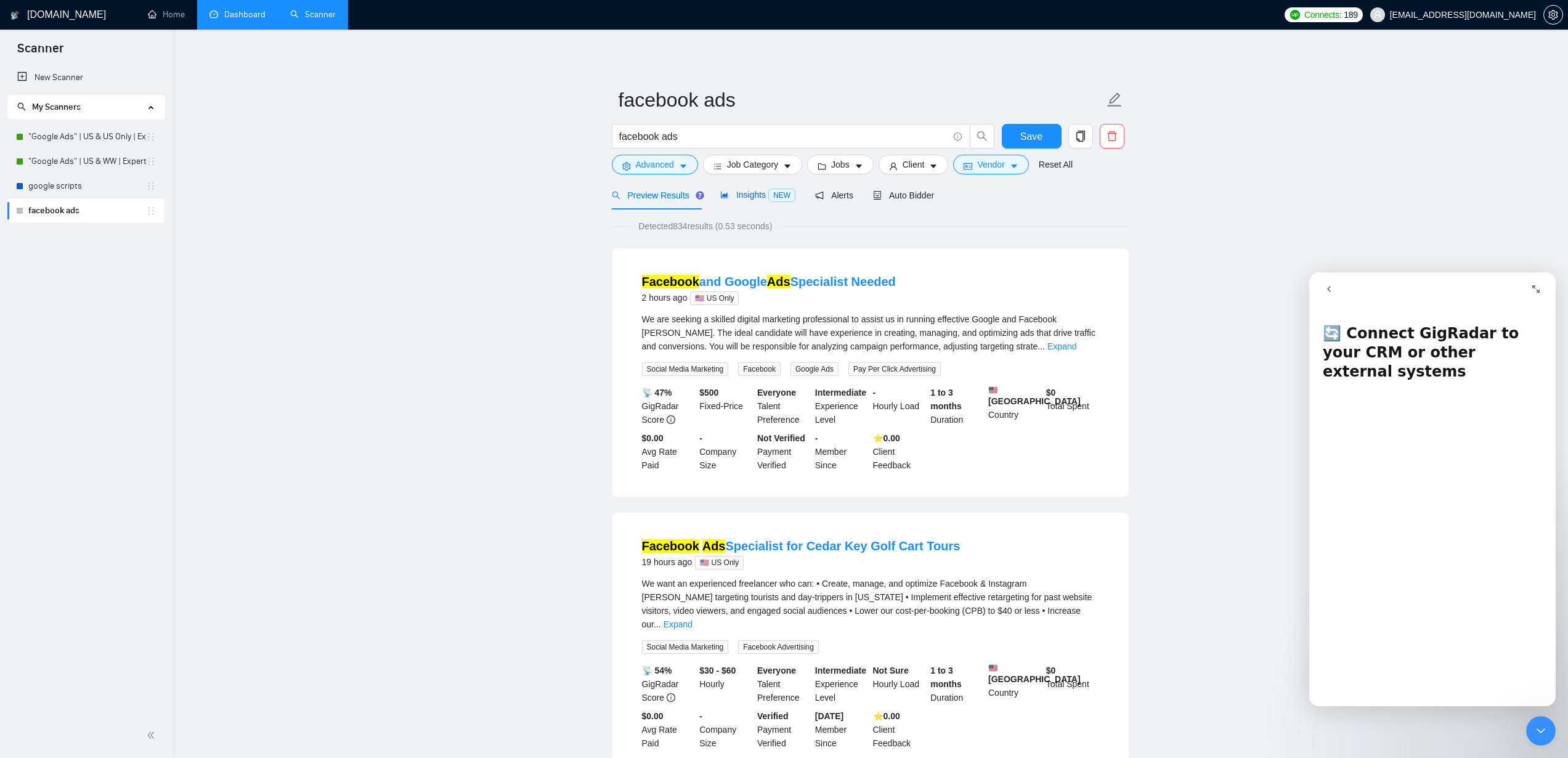
click at [756, 192] on span "Insights NEW" at bounding box center [758, 194] width 76 height 10
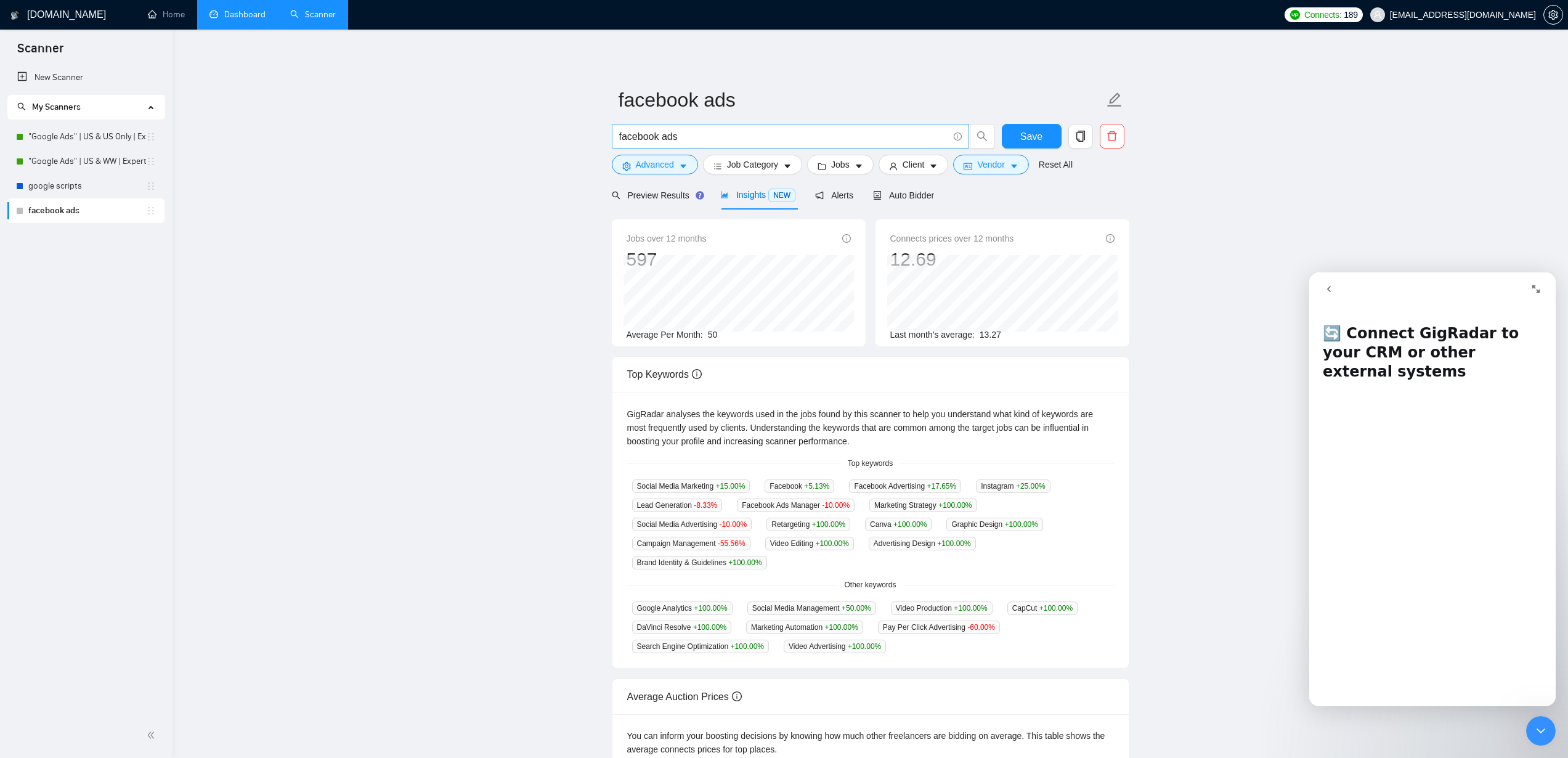
click at [626, 132] on input "facebook ads" at bounding box center [784, 137] width 329 height 16
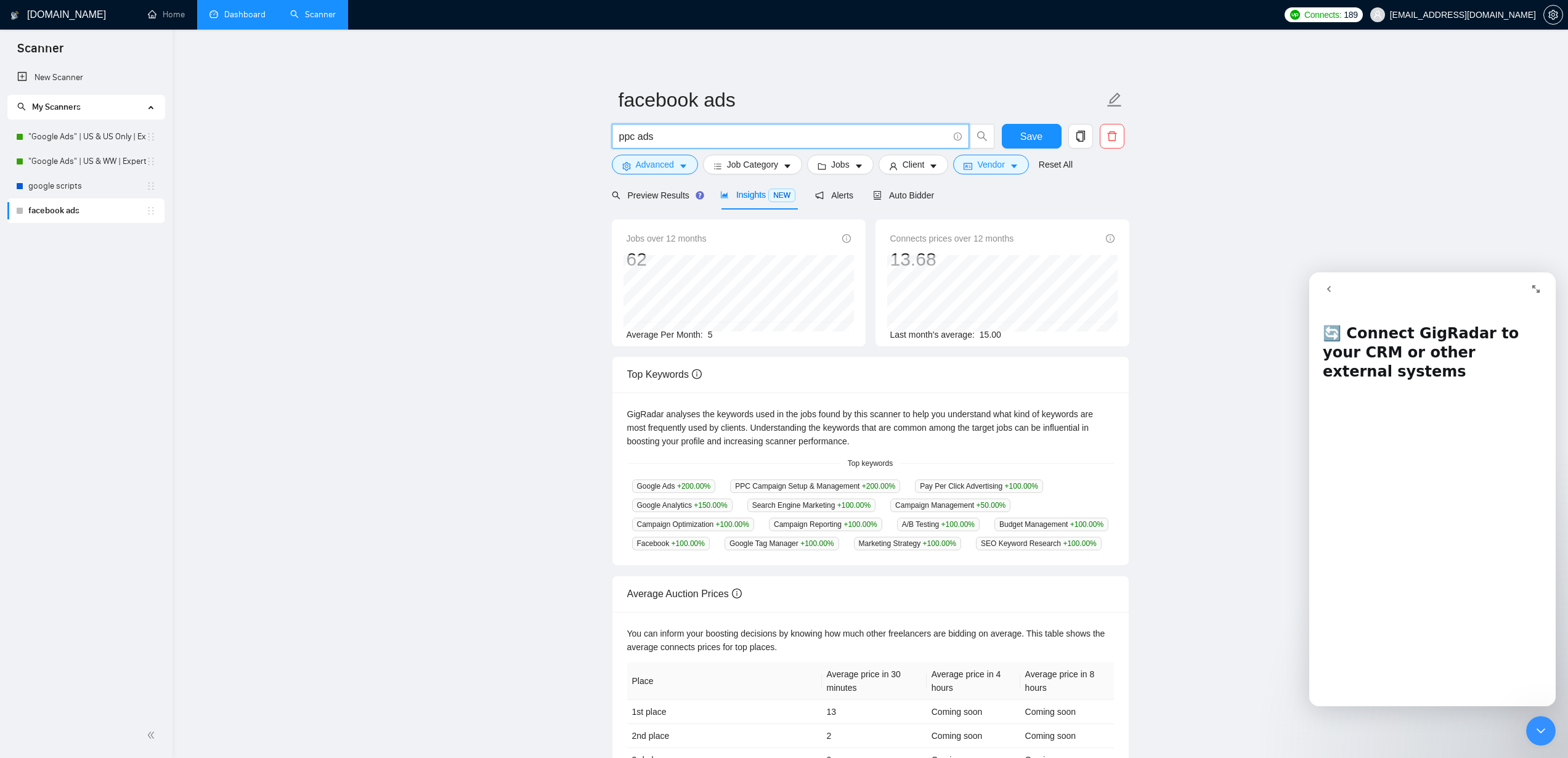
drag, startPoint x: 679, startPoint y: 130, endPoint x: 567, endPoint y: 139, distance: 112.4
click at [567, 139] on main "facebook ads ppc ads Save Advanced Job Category Jobs Client Vendor Reset All Pr…" at bounding box center [869, 431] width 1356 height 763
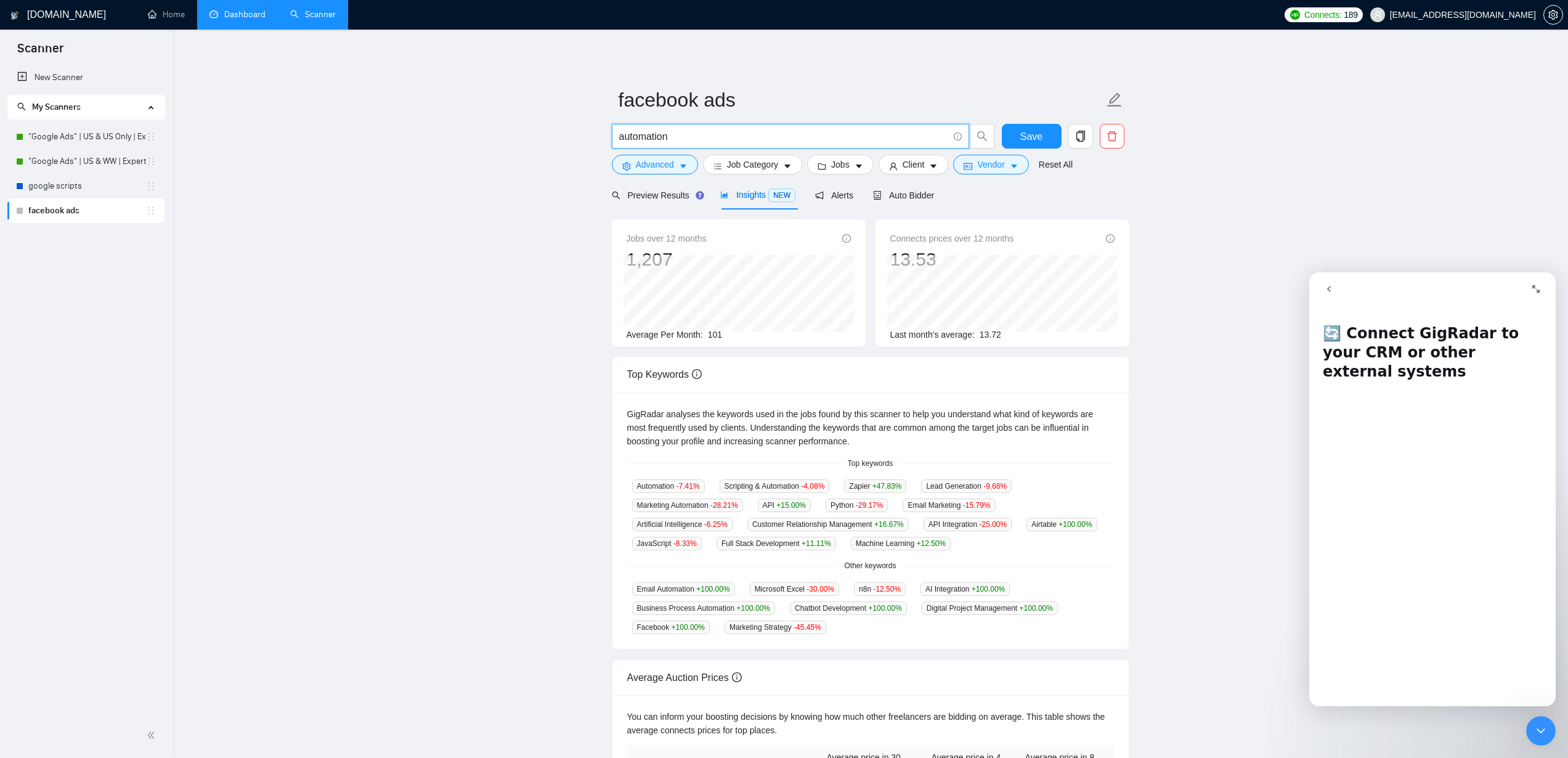
click at [644, 132] on input "automation" at bounding box center [784, 137] width 329 height 16
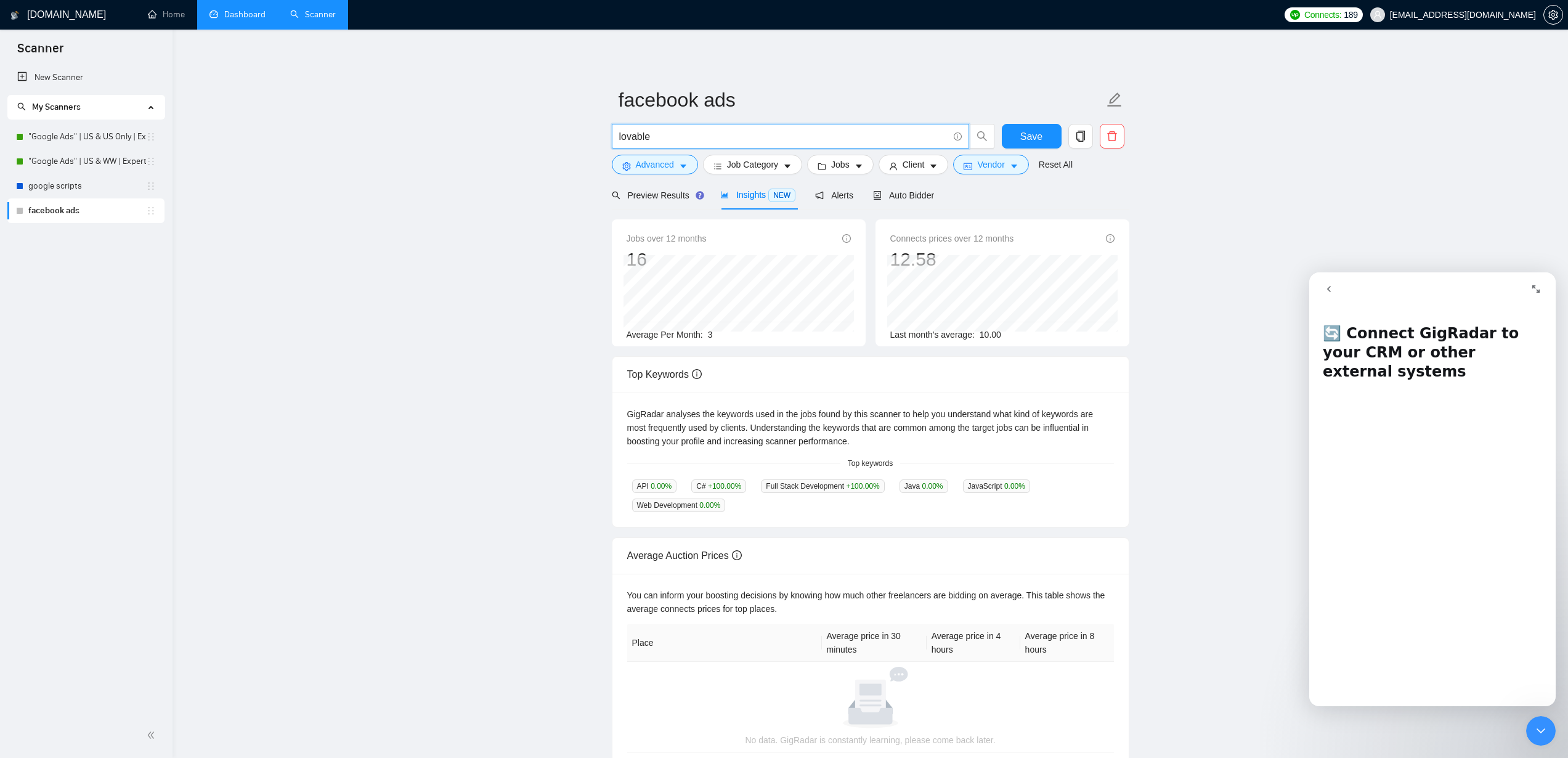
click at [630, 134] on input "lovable" at bounding box center [784, 137] width 329 height 16
click at [666, 187] on div "Preview Results" at bounding box center [655, 194] width 89 height 29
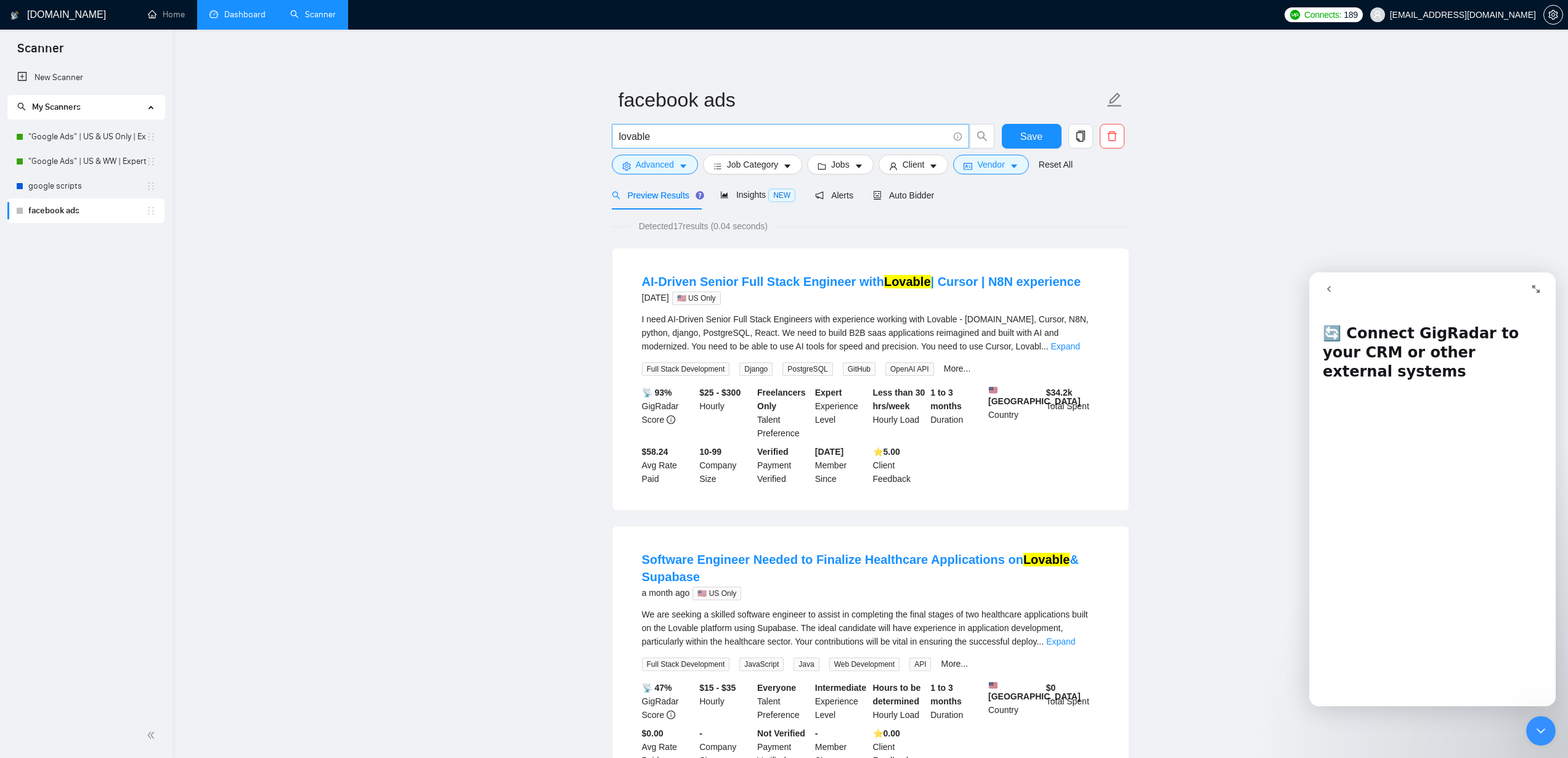
click at [662, 131] on input "lovable" at bounding box center [784, 137] width 329 height 16
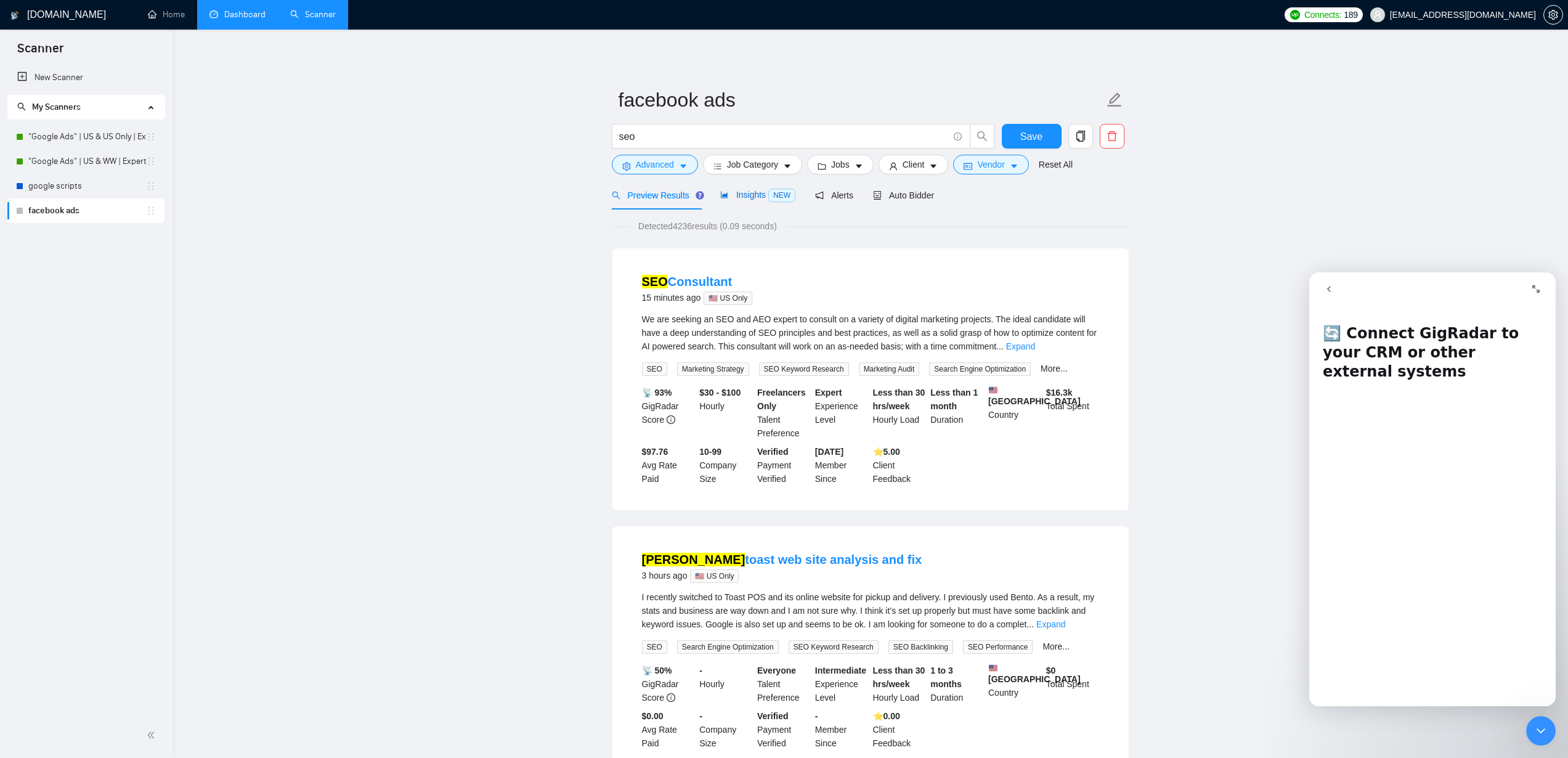
click at [748, 198] on span "Insights NEW" at bounding box center [758, 194] width 76 height 10
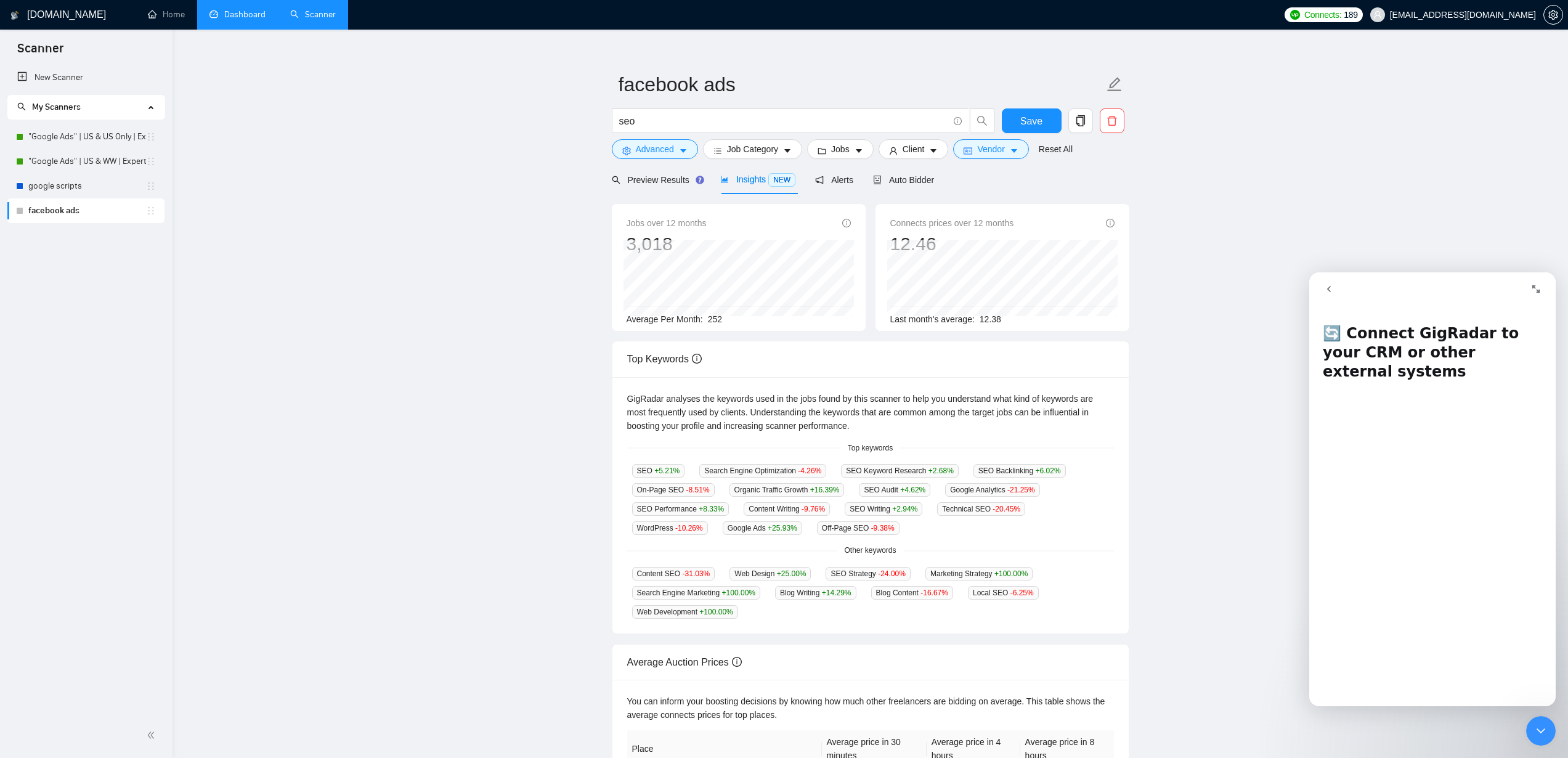
scroll to position [24, 0]
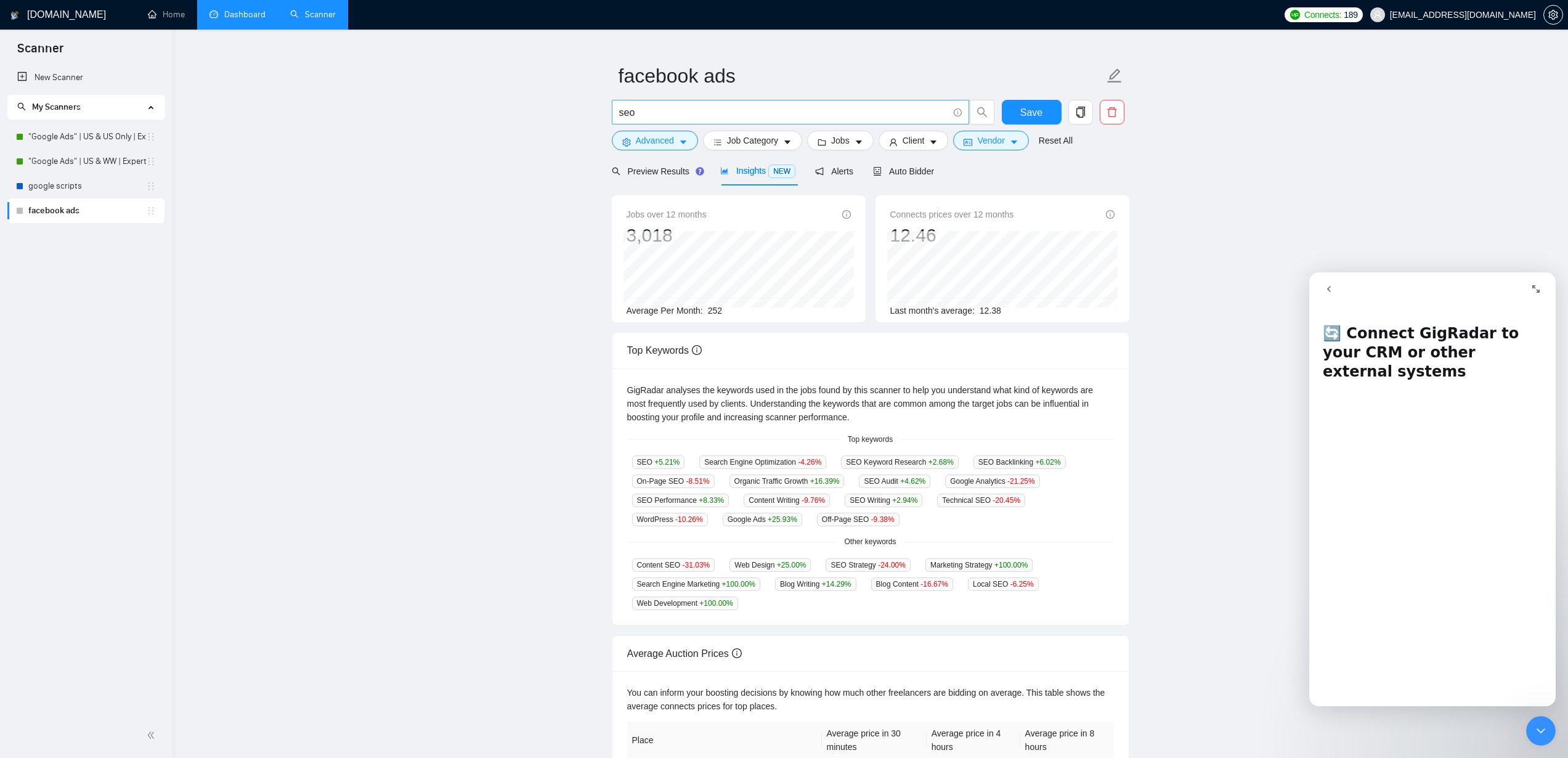
click at [629, 115] on input "seo" at bounding box center [784, 113] width 329 height 16
click at [673, 116] on input "seo" at bounding box center [784, 113] width 329 height 16
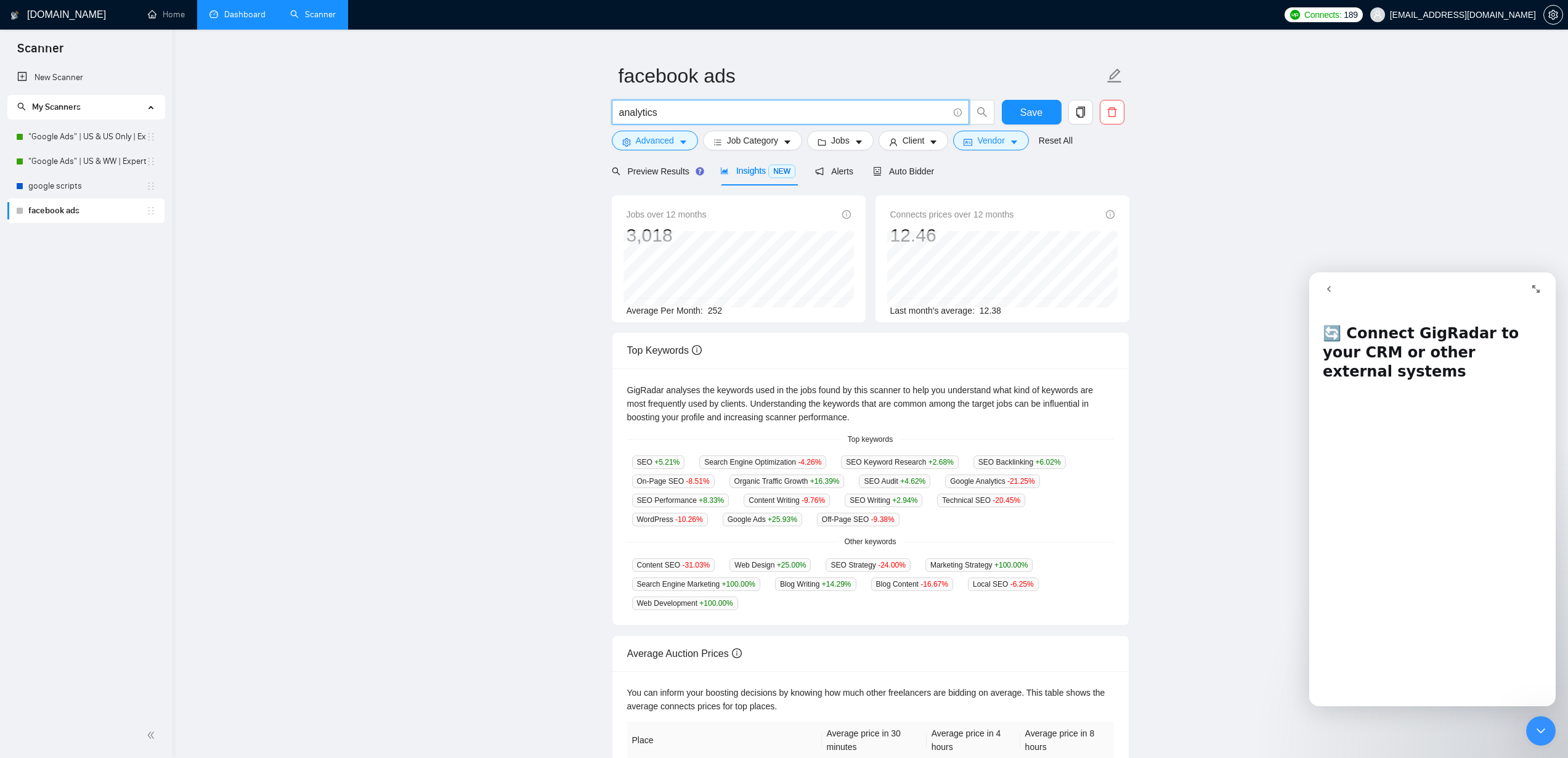
type input "analytics"
